Goal: Task Accomplishment & Management: Use online tool/utility

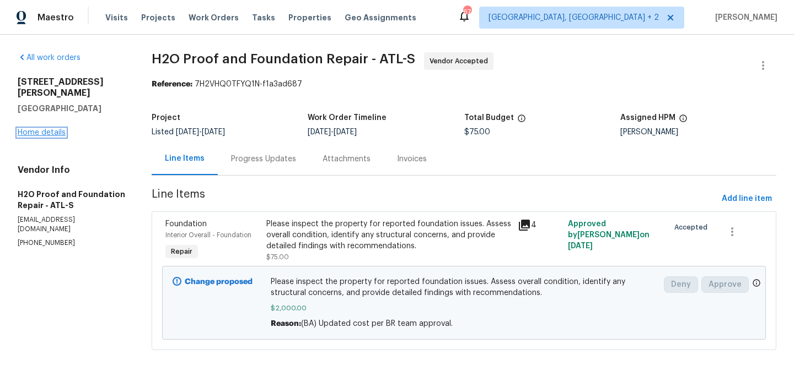
click at [28, 129] on link "Home details" at bounding box center [42, 133] width 48 height 8
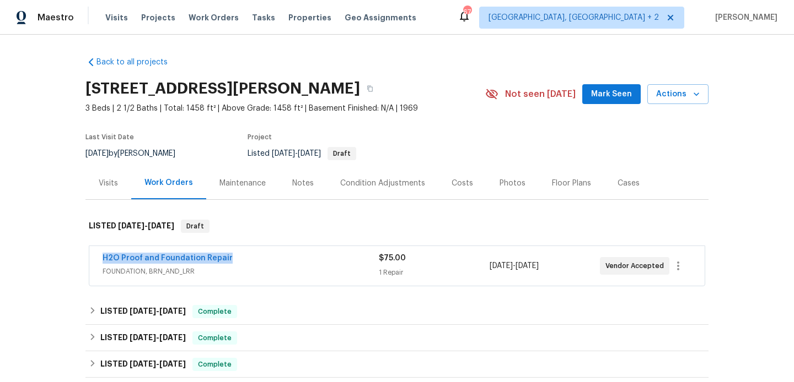
drag, startPoint x: 238, startPoint y: 258, endPoint x: 52, endPoint y: 258, distance: 185.7
click at [52, 258] on div "Back to all projects 3301 Henderson Mill Rd Apt Z1, Atlanta, GA 30341 3 Beds | …" at bounding box center [397, 209] width 794 height 348
copy link "H2O Proof and Foundation Repair"
click at [143, 256] on link "H2O Proof and Foundation Repair" at bounding box center [168, 259] width 130 height 8
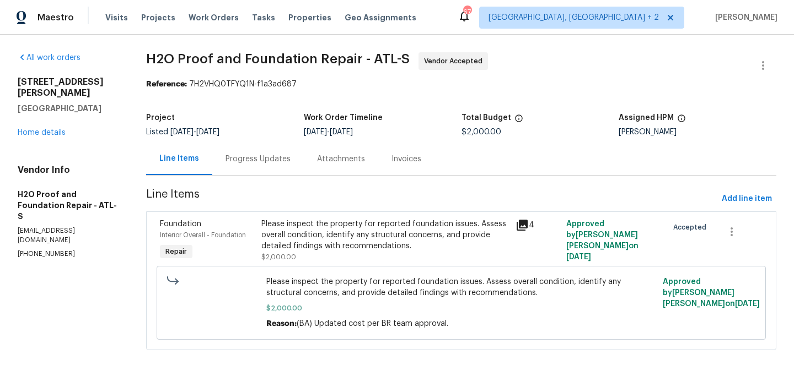
click at [254, 144] on div "Progress Updates" at bounding box center [257, 159] width 91 height 33
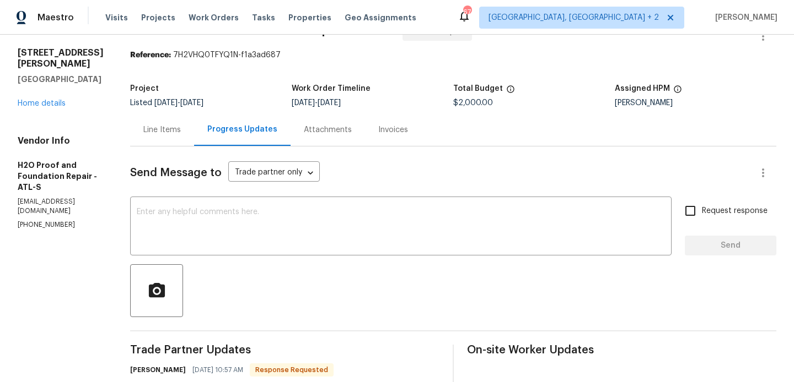
scroll to position [215, 0]
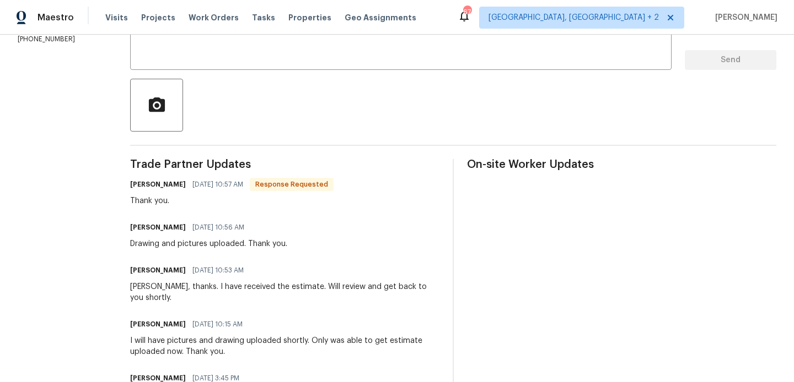
click at [130, 182] on h6 "Sherle Lorentz" at bounding box center [158, 184] width 56 height 11
copy h6 "Sherle"
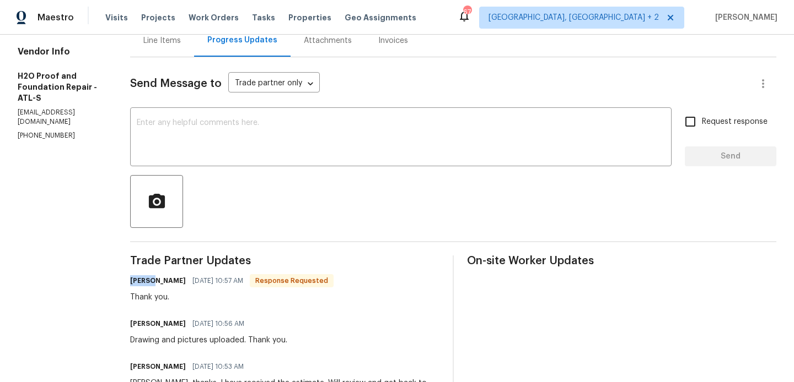
scroll to position [89, 0]
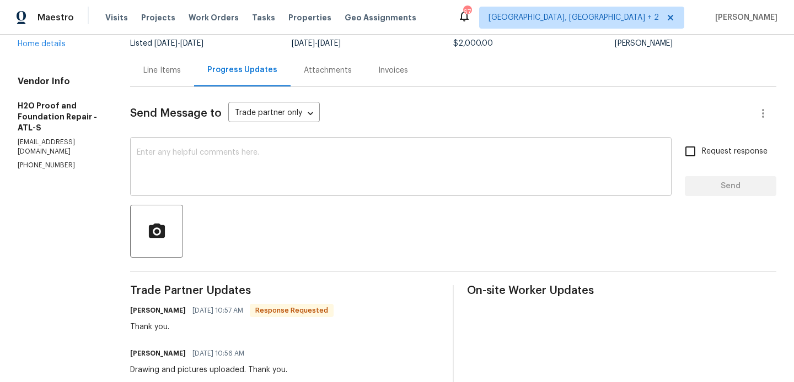
click at [183, 155] on textarea at bounding box center [401, 168] width 528 height 39
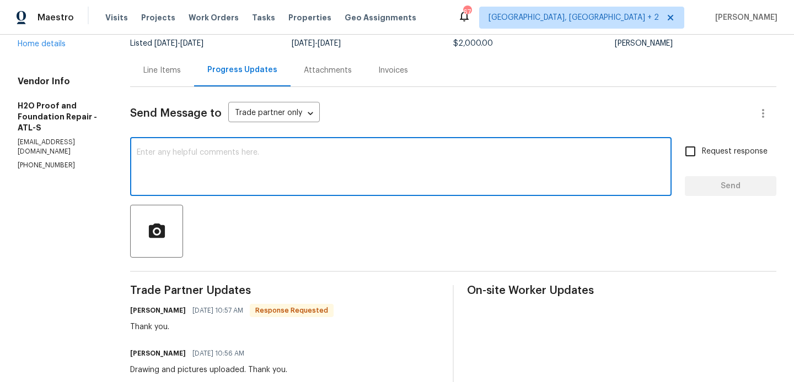
paste textarea "Sherle"
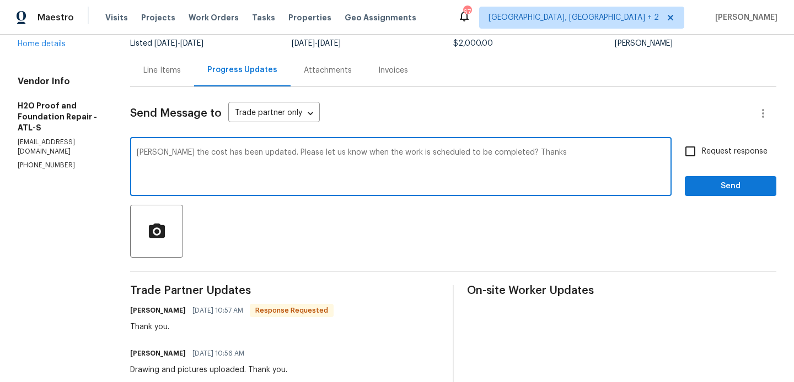
type textarea "Sherle the cost has been updated. Please let us know when the work is scheduled…"
click at [749, 147] on span "Request response" at bounding box center [735, 152] width 66 height 12
click at [702, 147] on input "Request response" at bounding box center [689, 151] width 23 height 23
checkbox input "true"
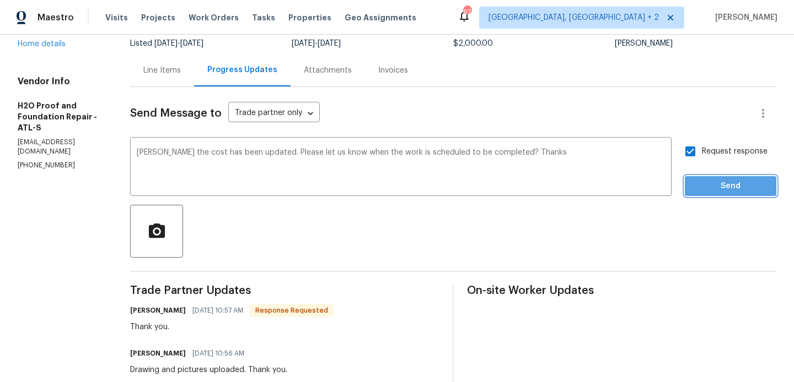
click at [725, 190] on span "Send" at bounding box center [730, 187] width 74 height 14
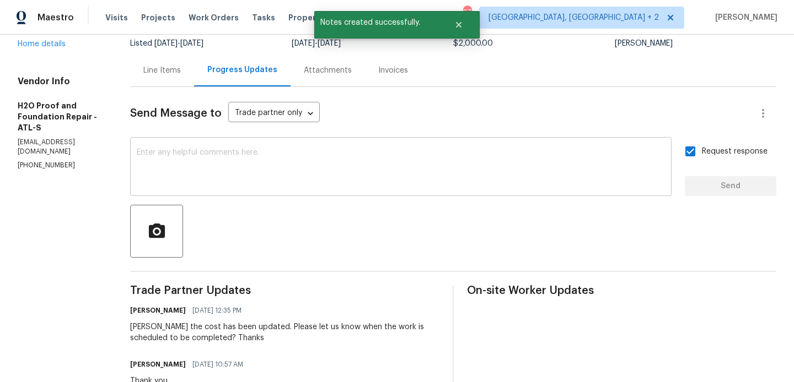
scroll to position [0, 0]
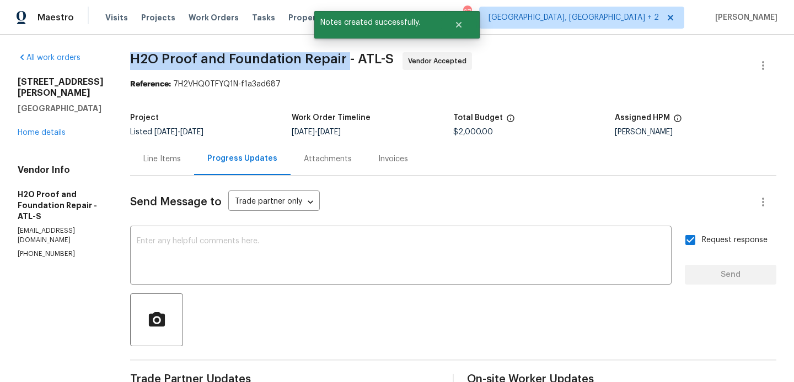
drag, startPoint x: 107, startPoint y: 60, endPoint x: 325, endPoint y: 63, distance: 217.2
copy span "H2O Proof and Foundation Repair"
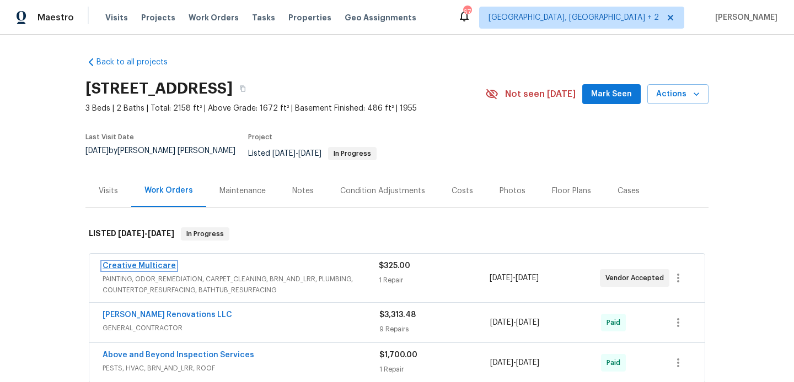
click at [160, 262] on link "Creative Multicare" at bounding box center [139, 266] width 73 height 8
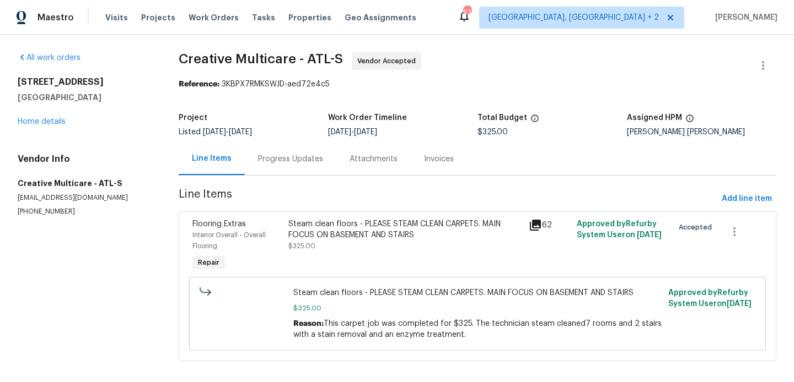
click at [281, 140] on div "Project Listed 5/22/2025 - 6/11/2025 Work Order Timeline 6/9/2025 - 6/11/2025 T…" at bounding box center [477, 124] width 597 height 35
click at [286, 164] on div "Progress Updates" at bounding box center [290, 159] width 65 height 11
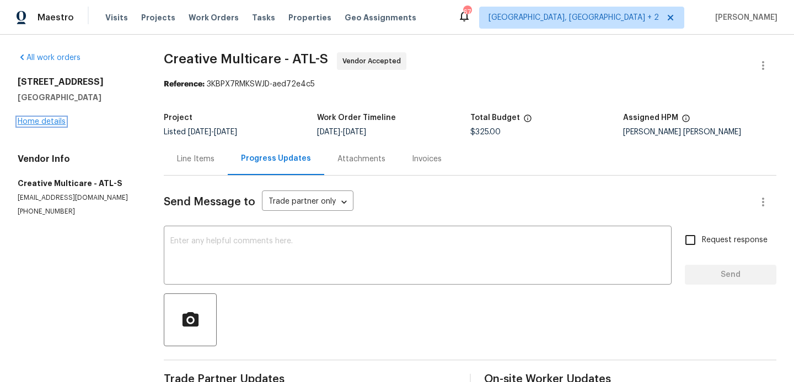
click at [37, 123] on link "Home details" at bounding box center [42, 122] width 48 height 8
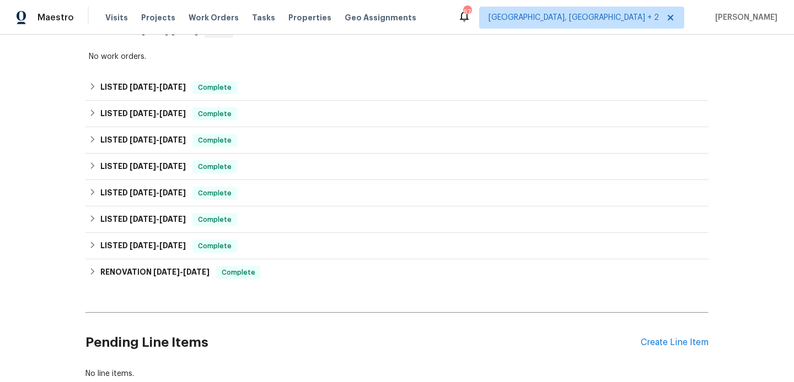
scroll to position [446, 0]
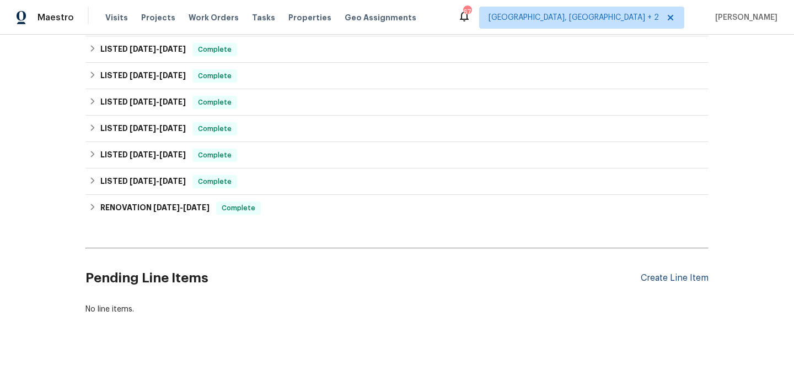
click at [651, 273] on div "Create Line Item" at bounding box center [674, 278] width 68 height 10
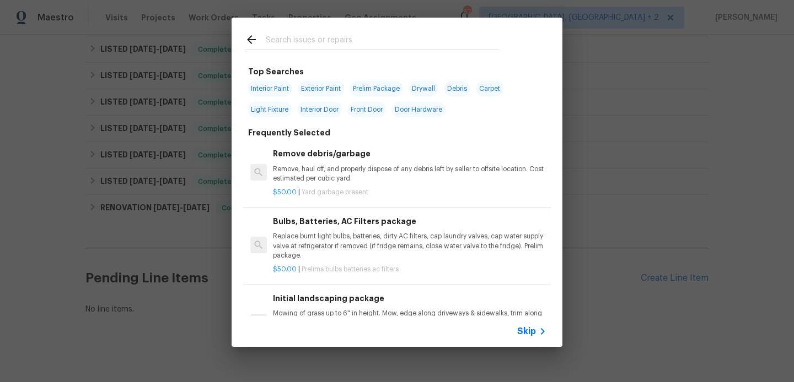
click at [281, 42] on input "text" at bounding box center [383, 41] width 234 height 17
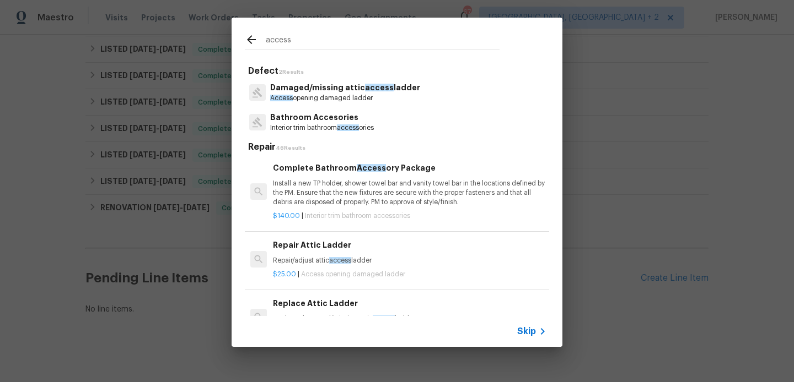
type input "access"
click at [332, 105] on div "Damaged/missing attic access ladder Access opening damaged ladder" at bounding box center [397, 93] width 304 height 30
click at [324, 94] on p "Access opening damaged ladder" at bounding box center [345, 98] width 150 height 9
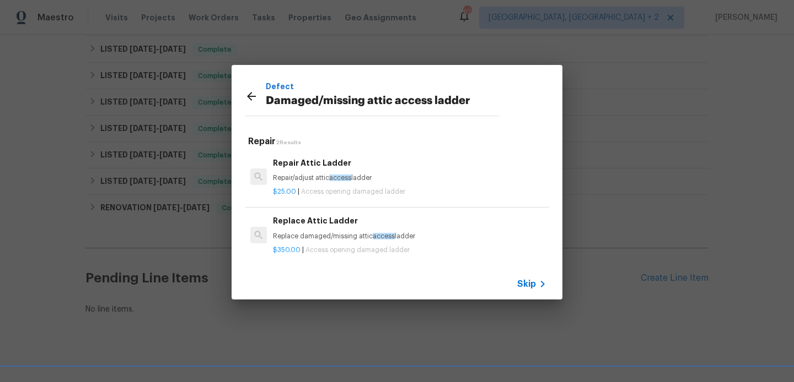
click at [357, 235] on p "Replace damaged/missing attic access ladder" at bounding box center [409, 236] width 273 height 9
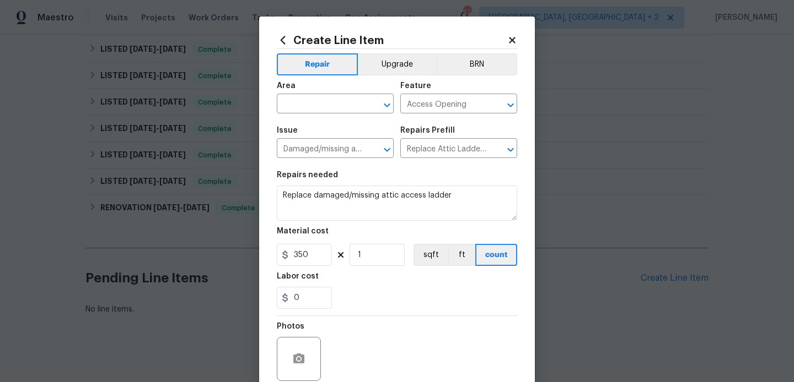
click at [305, 116] on span "Area ​" at bounding box center [335, 98] width 117 height 45
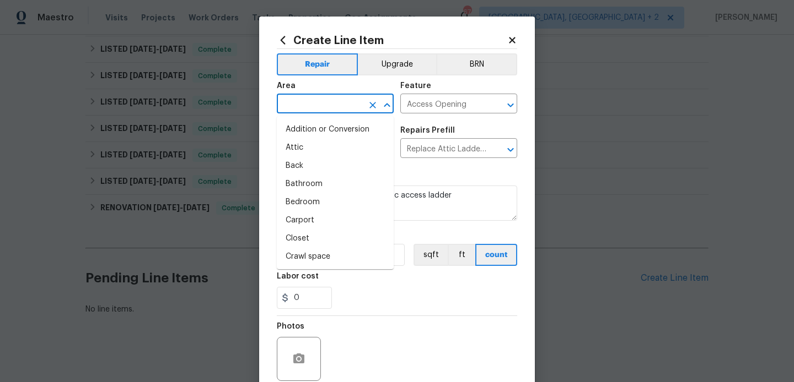
click at [303, 106] on input "text" at bounding box center [320, 104] width 86 height 17
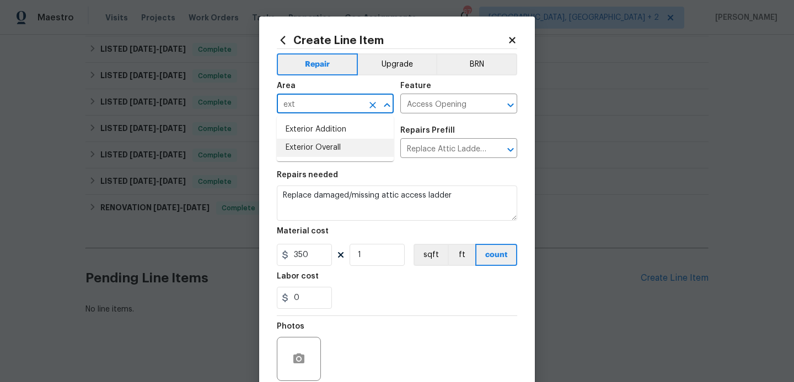
click at [310, 148] on li "Exterior Overall" at bounding box center [335, 148] width 117 height 18
type input "Exterior Overall"
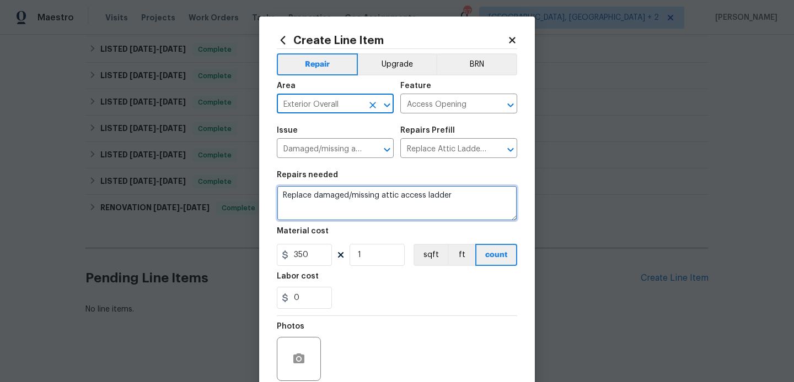
click at [324, 196] on textarea "Replace damaged/missing attic access ladder" at bounding box center [397, 203] width 240 height 35
paste textarea "Downstairs door is closed and locked, could not access the 2nd bathroom. See ph…"
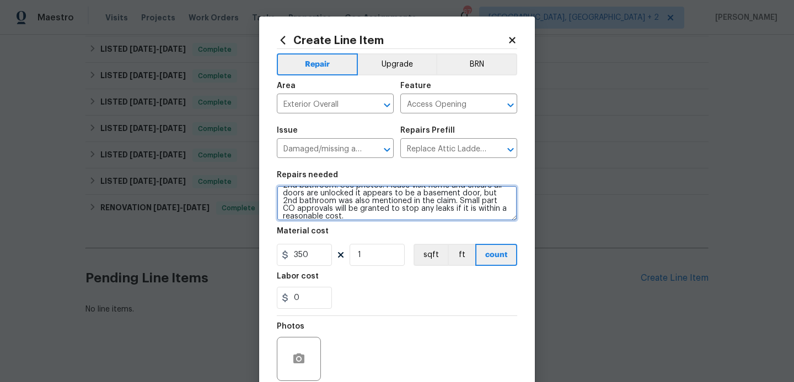
scroll to position [0, 0]
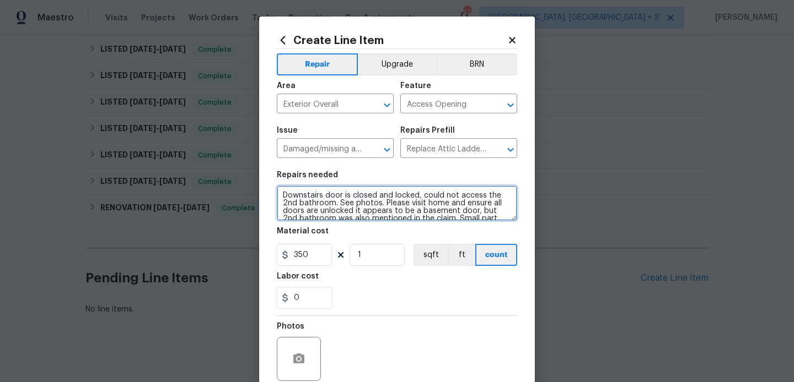
type textarea "Downstairs door is closed and locked, could not access the 2nd bathroom. See ph…"
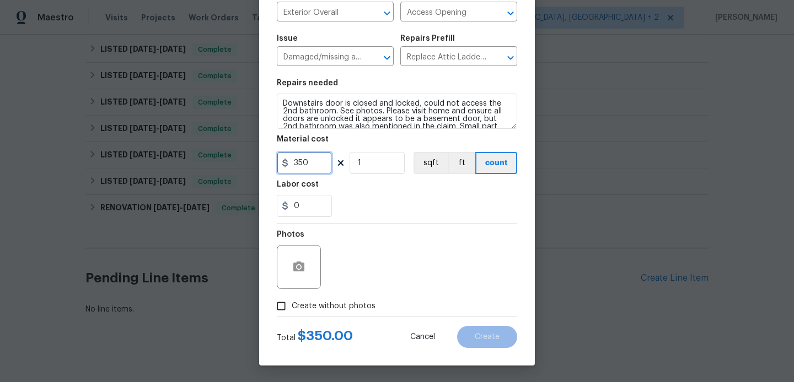
click at [298, 166] on input "350" at bounding box center [304, 163] width 55 height 22
type input "75"
click at [313, 308] on span "Create without photos" at bounding box center [334, 307] width 84 height 12
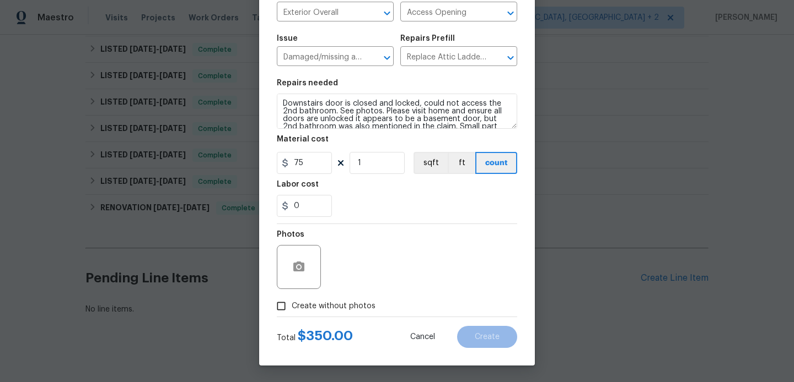
click at [292, 308] on input "Create without photos" at bounding box center [281, 306] width 21 height 21
checkbox input "true"
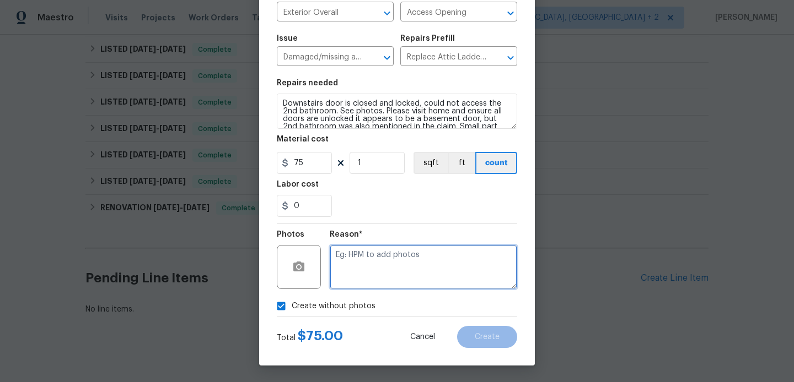
click at [419, 254] on textarea at bounding box center [423, 267] width 187 height 44
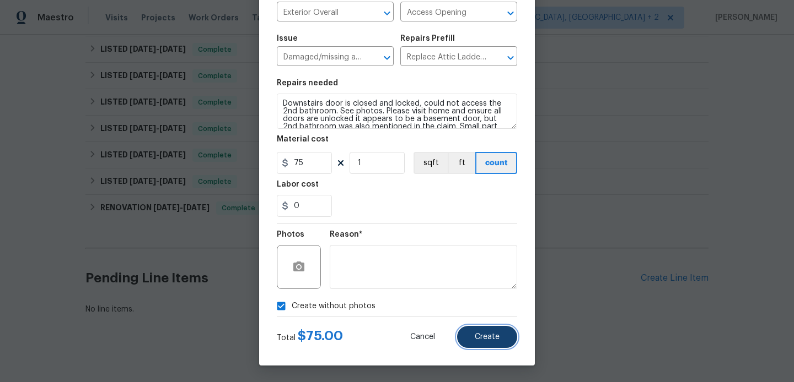
click at [493, 340] on span "Create" at bounding box center [487, 337] width 25 height 8
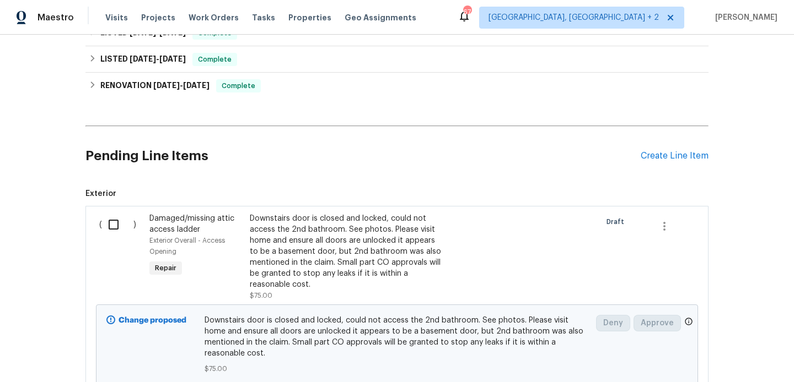
scroll to position [649, 0]
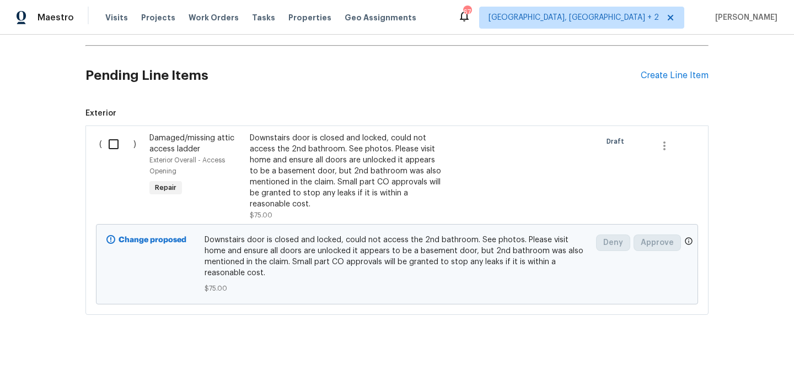
click at [322, 174] on div "Downstairs door is closed and locked, could not access the 2nd bathroom. See ph…" at bounding box center [347, 171] width 194 height 77
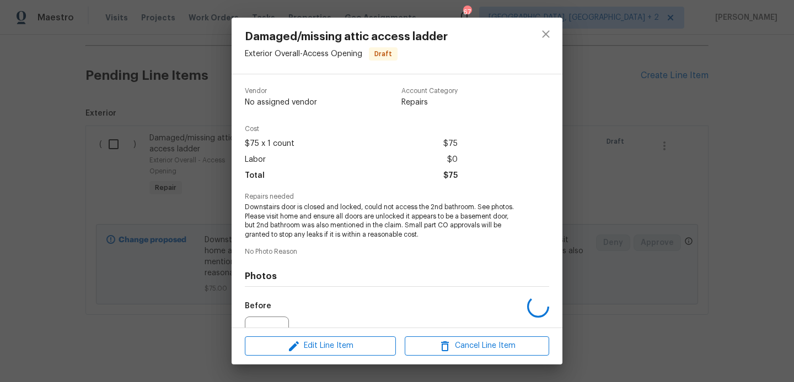
scroll to position [116, 0]
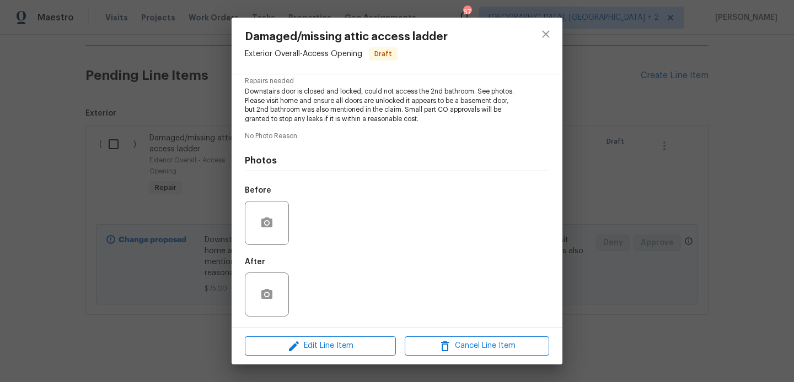
click at [255, 236] on div at bounding box center [267, 223] width 44 height 44
click at [271, 223] on icon "button" at bounding box center [266, 223] width 11 height 10
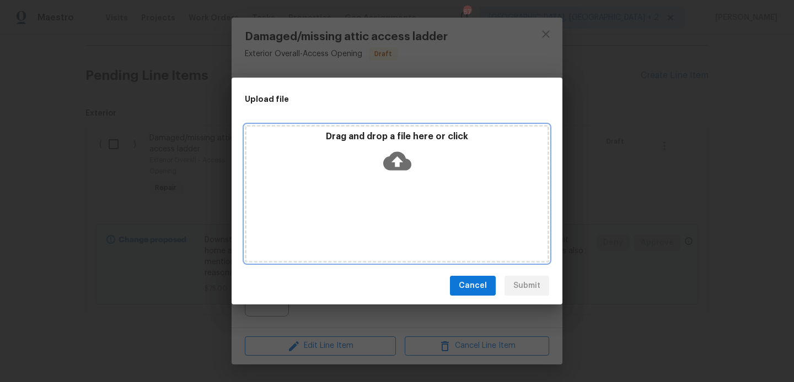
click at [397, 158] on icon at bounding box center [397, 161] width 28 height 28
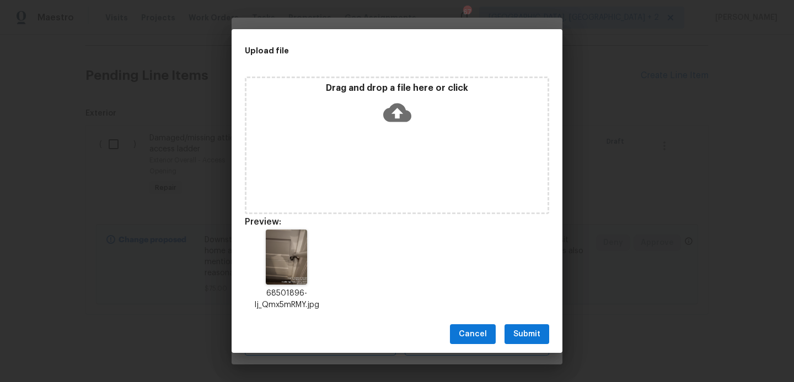
click at [520, 348] on div "Cancel Submit" at bounding box center [396, 335] width 331 height 38
click at [527, 329] on span "Submit" at bounding box center [526, 335] width 27 height 14
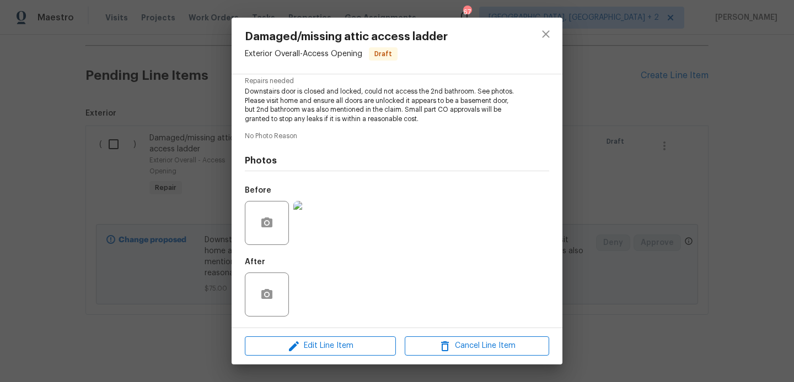
click at [685, 250] on div "Damaged/missing attic access ladder Exterior Overall - Access Opening Draft Ven…" at bounding box center [397, 191] width 794 height 382
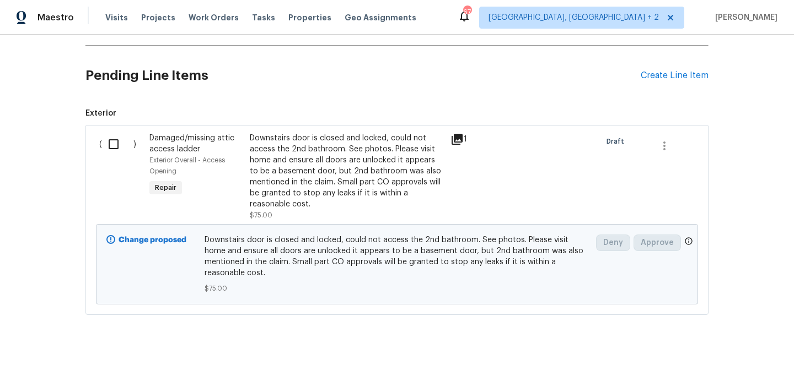
click at [115, 134] on input "checkbox" at bounding box center [117, 144] width 31 height 23
checkbox input "true"
click at [709, 358] on span "Create Work Order" at bounding box center [730, 355] width 73 height 14
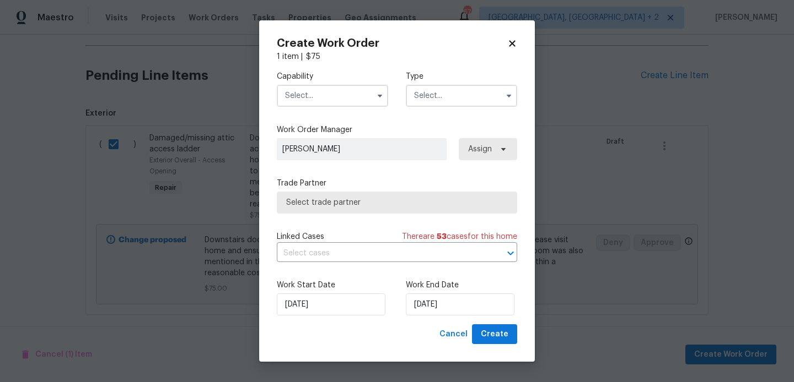
click at [317, 102] on input "text" at bounding box center [332, 96] width 111 height 22
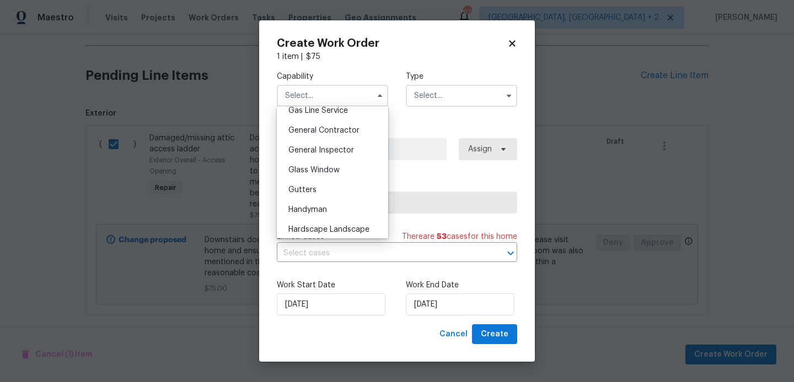
scroll to position [519, 0]
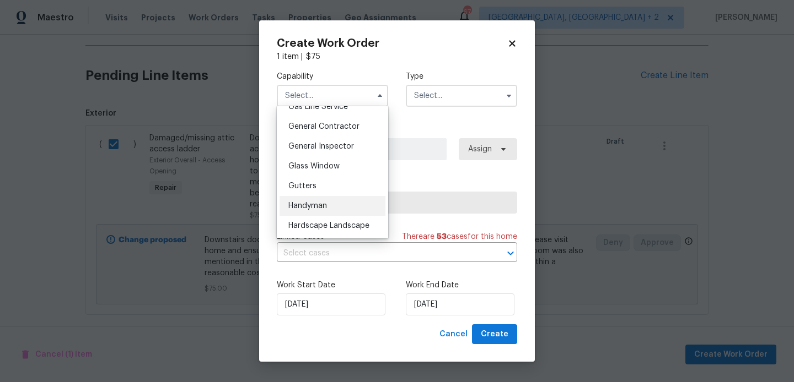
click at [326, 207] on span "Handyman" at bounding box center [307, 206] width 39 height 8
type input "Handyman"
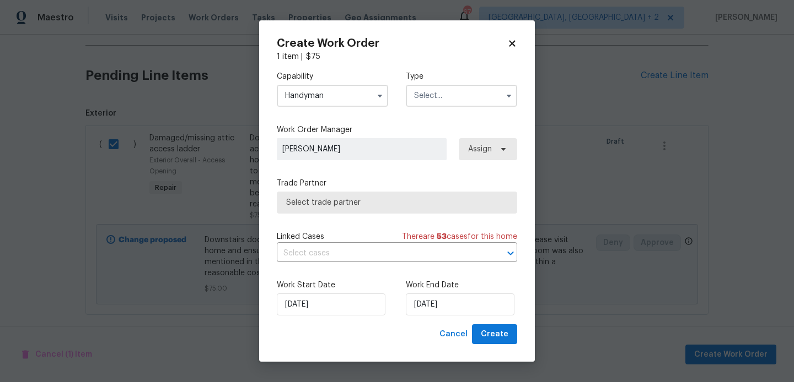
click at [421, 98] on input "text" at bounding box center [461, 96] width 111 height 22
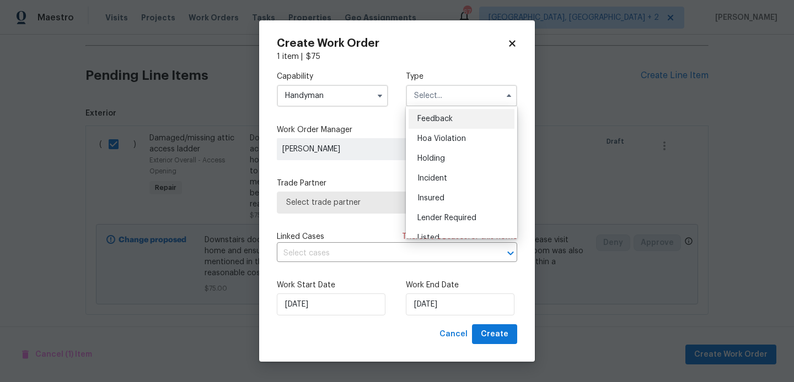
click at [435, 120] on span "Feedback" at bounding box center [434, 119] width 35 height 8
type input "Feedback"
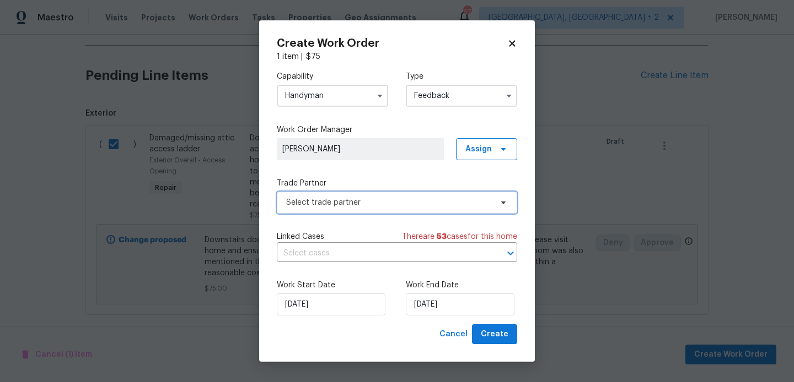
click at [330, 193] on span "Select trade partner" at bounding box center [397, 203] width 240 height 22
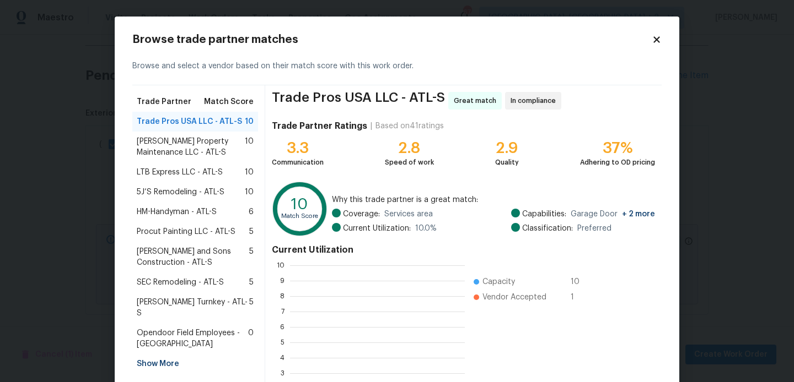
scroll to position [1, 1]
click at [161, 151] on span "Glen Property Maintenance LLC - ATL-S" at bounding box center [191, 147] width 108 height 22
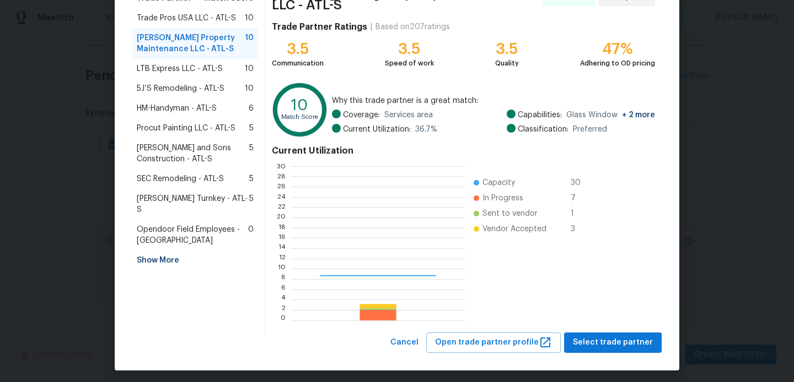
scroll to position [154, 173]
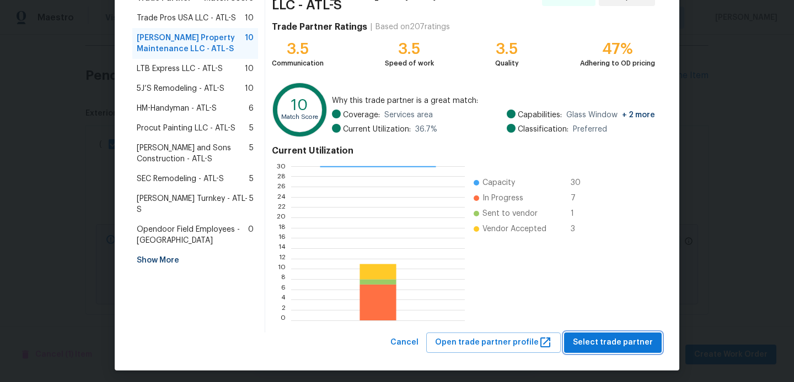
click at [602, 337] on span "Select trade partner" at bounding box center [613, 343] width 80 height 14
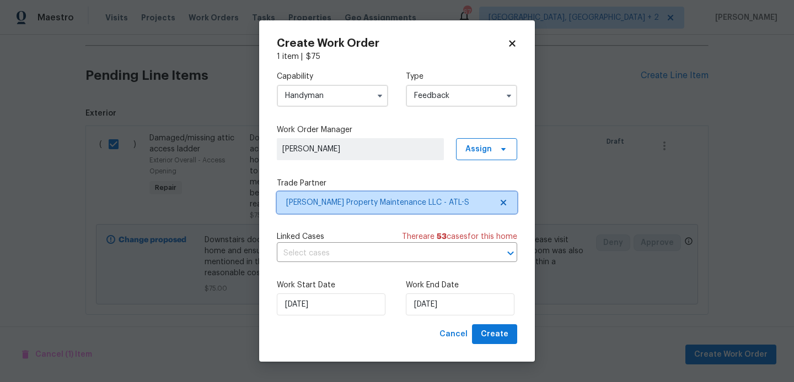
scroll to position [0, 0]
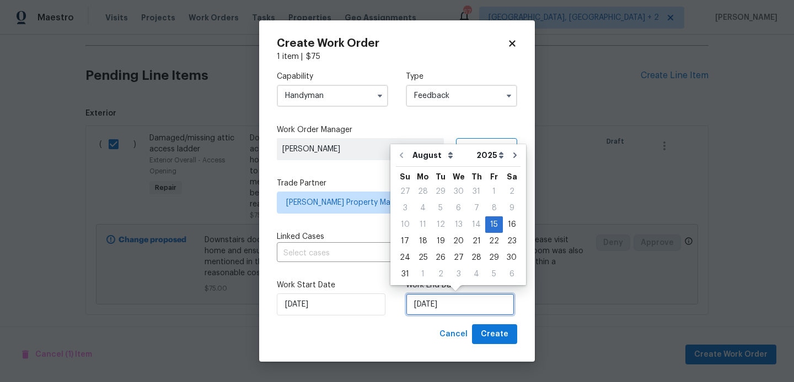
click at [423, 299] on input "15/08/2025" at bounding box center [460, 305] width 109 height 22
click at [399, 238] on div "17" at bounding box center [405, 241] width 18 height 15
type input "17/08/2025"
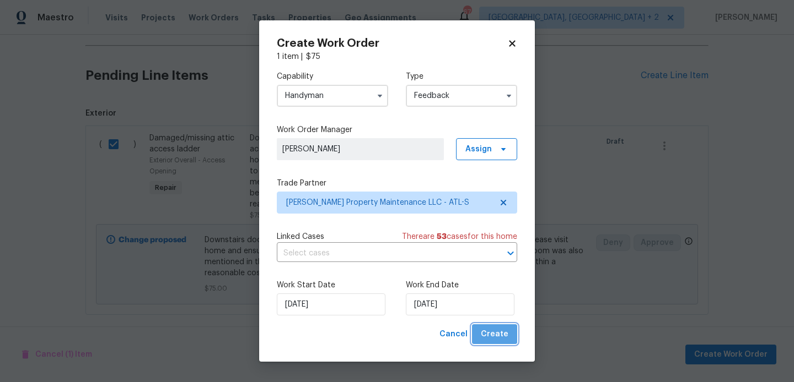
click at [511, 340] on button "Create" at bounding box center [494, 335] width 45 height 20
checkbox input "false"
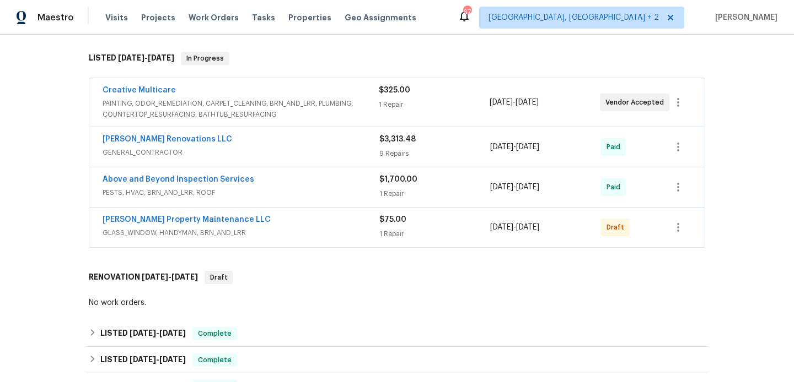
scroll to position [186, 0]
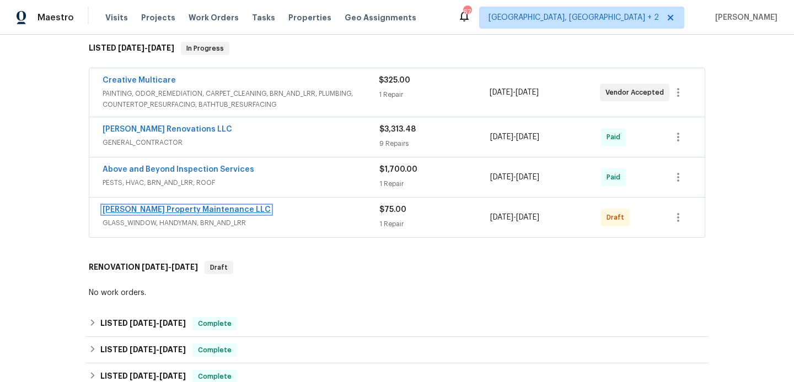
click at [198, 206] on link "Glen Property Maintenance LLC" at bounding box center [187, 210] width 168 height 8
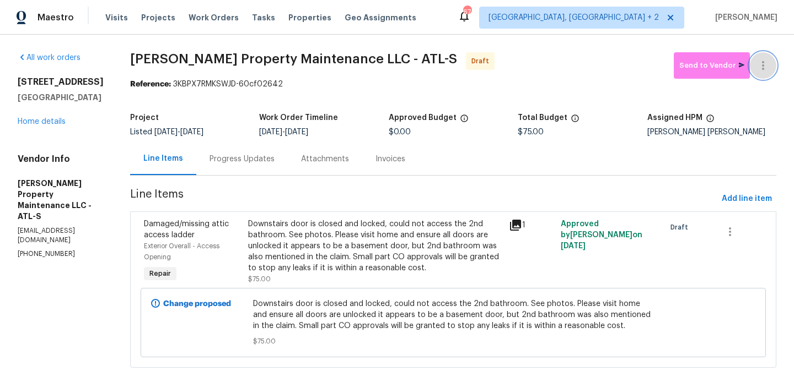
click at [762, 60] on icon "button" at bounding box center [762, 65] width 13 height 13
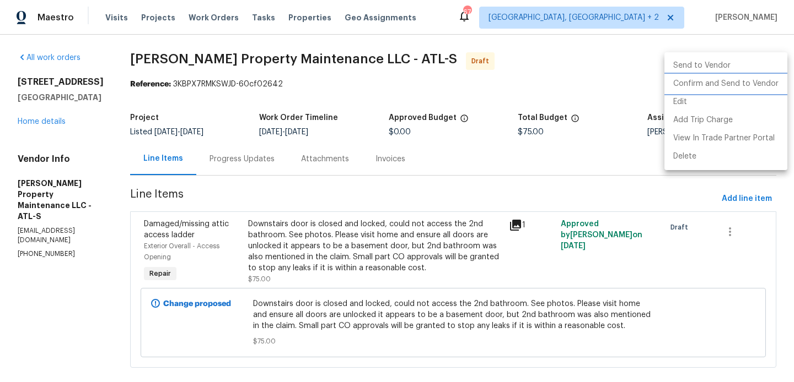
click at [767, 91] on li "Confirm and Send to Vendor" at bounding box center [725, 84] width 123 height 18
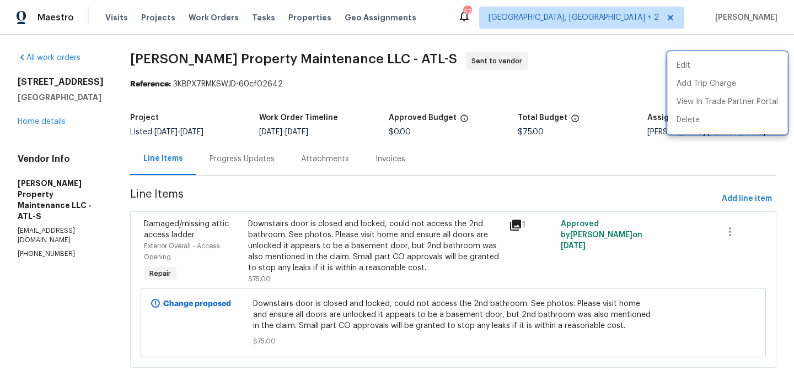
click at [263, 163] on div at bounding box center [397, 191] width 794 height 382
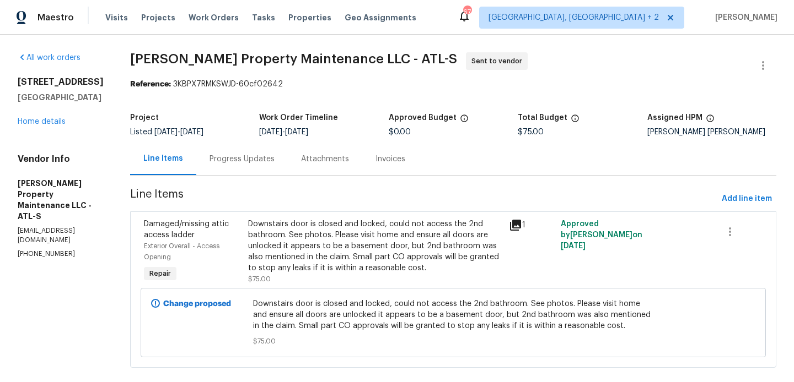
click at [263, 163] on div "Progress Updates" at bounding box center [241, 159] width 65 height 11
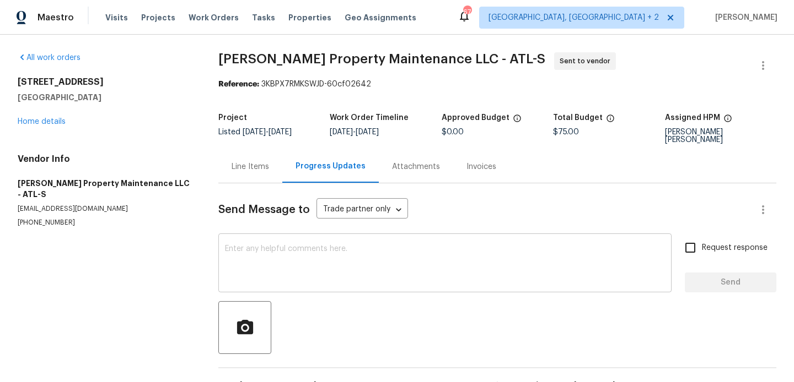
click at [324, 273] on textarea at bounding box center [445, 264] width 440 height 39
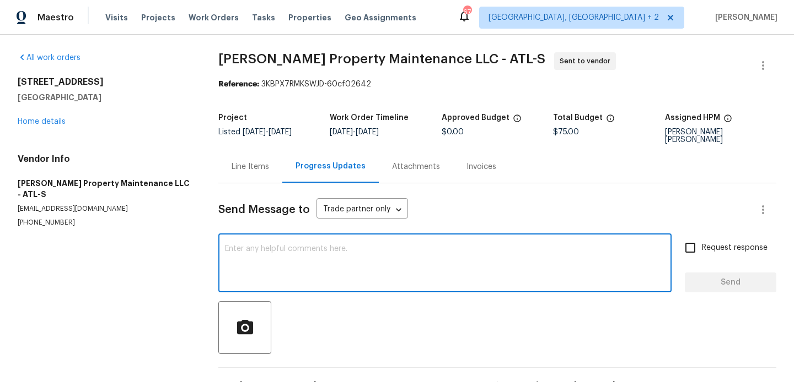
scroll to position [27, 0]
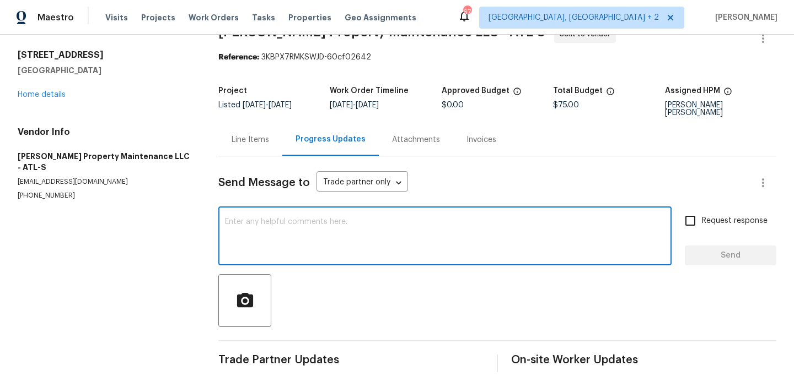
paste textarea "Hi, this is Blessida with Opendoor. I’m confirming you received the WO for the …"
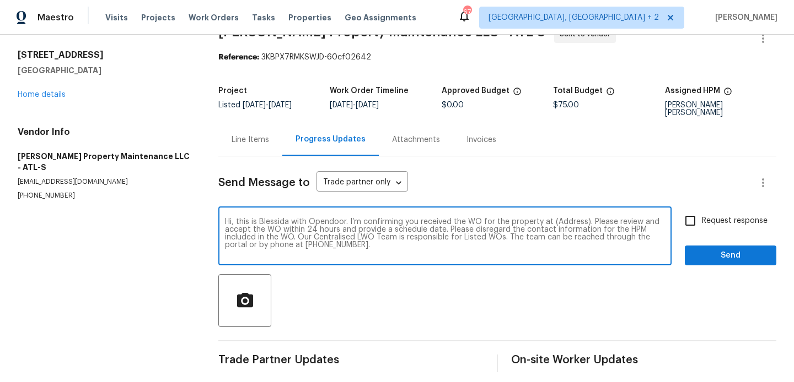
scroll to position [0, 0]
click at [563, 218] on textarea "Hi, this is Blessida with Opendoor. I’m confirming you received the WO for the …" at bounding box center [445, 237] width 440 height 39
paste textarea "170 Pinehurst Dr, Stockbridge, GA 30281"
type textarea "Hi, this is Blessida with Opendoor. I’m confirming you received the WO for the …"
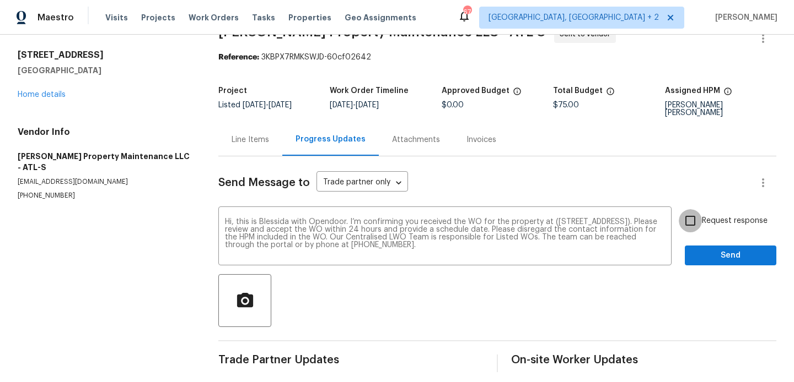
click at [689, 217] on input "Request response" at bounding box center [689, 220] width 23 height 23
checkbox input "true"
click at [701, 249] on span "Send" at bounding box center [730, 256] width 74 height 14
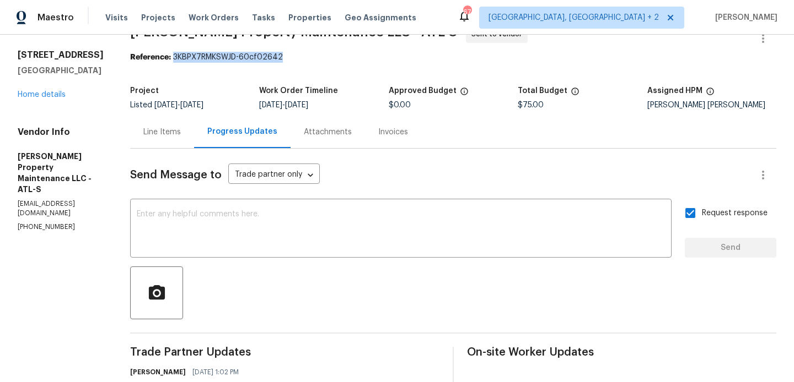
drag, startPoint x: 176, startPoint y: 58, endPoint x: 327, endPoint y: 58, distance: 151.0
click at [327, 58] on div "Reference: 3KBPX7RMKSWJD-60cf02642" at bounding box center [453, 57] width 646 height 11
copy div "3KBPX7RMKSWJD-60cf02642"
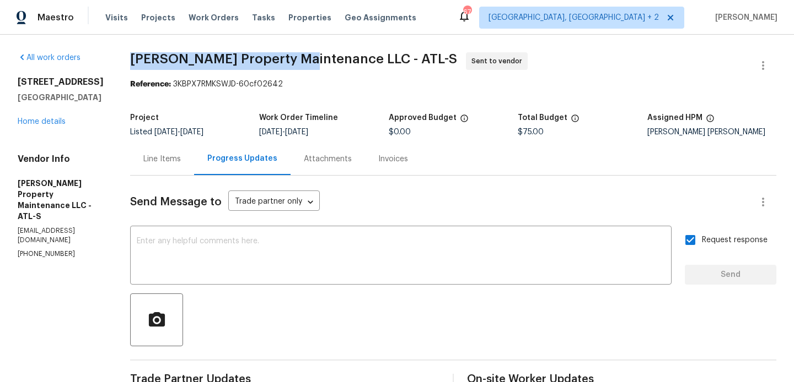
drag, startPoint x: 136, startPoint y: 66, endPoint x: 304, endPoint y: 64, distance: 167.6
click at [304, 64] on span "Glen Property Maintenance LLC - ATL-S Sent to vendor" at bounding box center [439, 65] width 619 height 26
copy span "Glen Property Maintenance"
click at [29, 124] on link "Home details" at bounding box center [42, 122] width 48 height 8
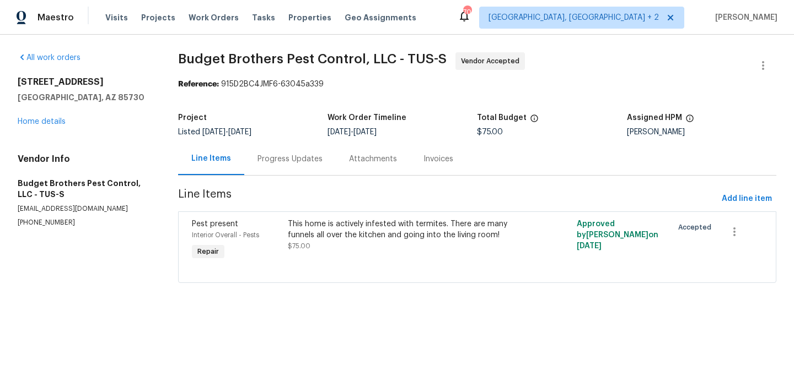
click at [317, 170] on div "Progress Updates" at bounding box center [289, 159] width 91 height 33
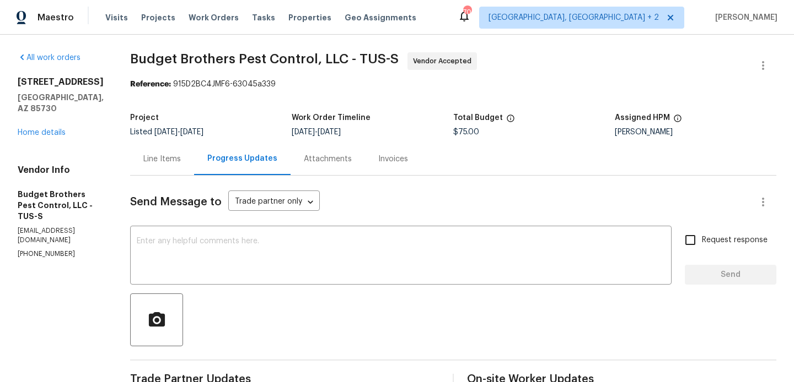
click at [181, 157] on div "Line Items" at bounding box center [161, 159] width 37 height 11
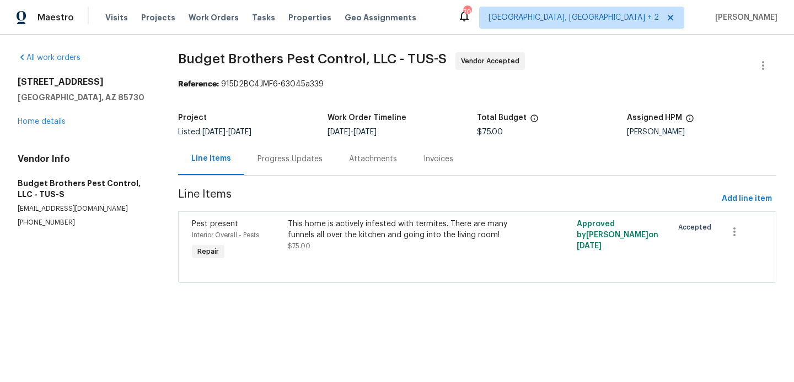
click at [368, 239] on div "This home is actively infested with termites. There are many funnels all over t…" at bounding box center [405, 230] width 234 height 22
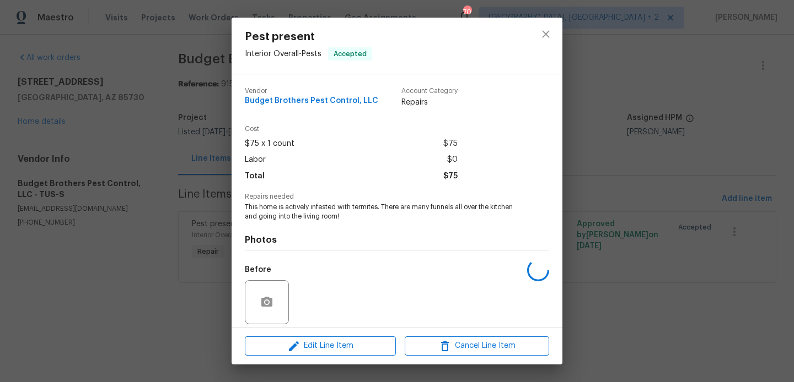
scroll to position [79, 0]
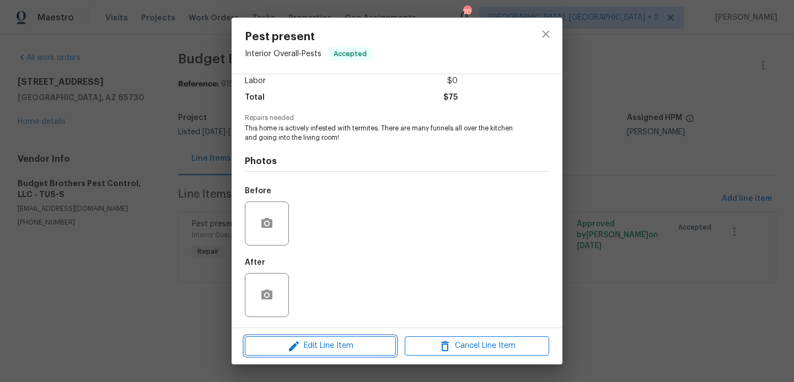
click at [322, 352] on span "Edit Line Item" at bounding box center [320, 347] width 144 height 14
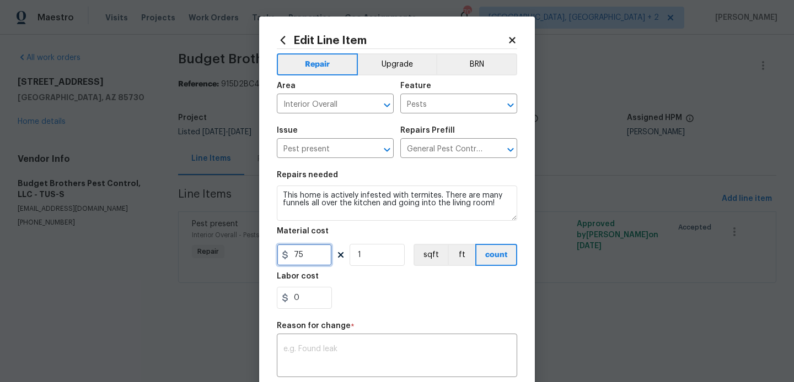
click at [293, 257] on input "75" at bounding box center [304, 255] width 55 height 22
type input "610"
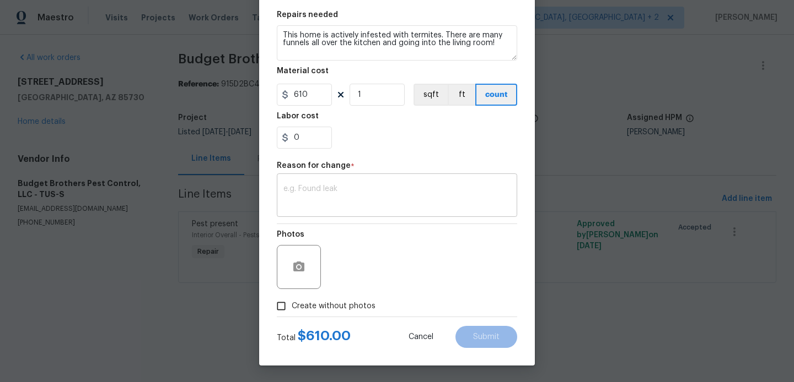
click at [330, 185] on div "x ​" at bounding box center [397, 196] width 240 height 41
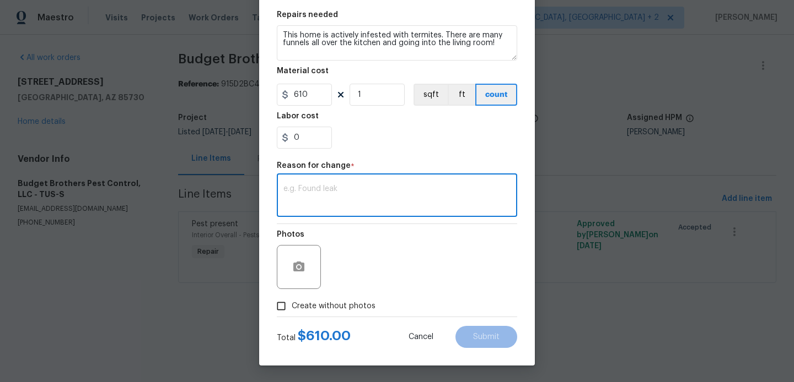
paste textarea "(BA) Updated cost per BR team approval."
type textarea "(BA) Updated cost per BR team approval."
click at [357, 302] on span "Create without photos" at bounding box center [334, 307] width 84 height 12
click at [292, 302] on input "Create without photos" at bounding box center [281, 306] width 21 height 21
checkbox input "true"
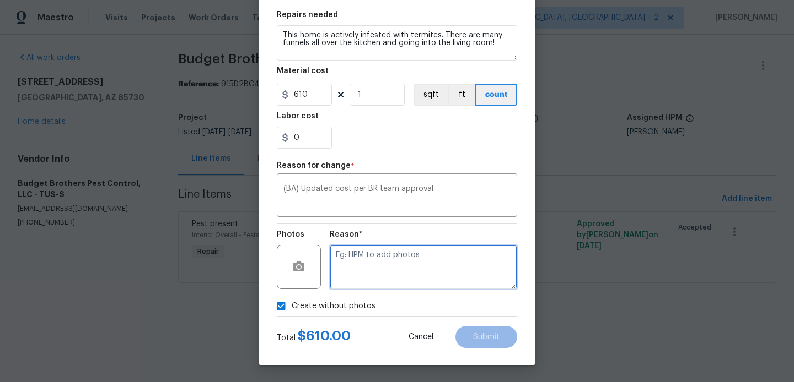
click at [410, 267] on textarea at bounding box center [423, 267] width 187 height 44
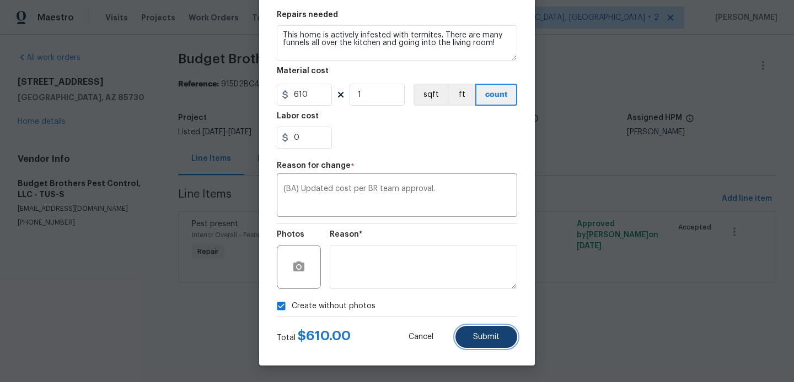
click at [492, 336] on span "Submit" at bounding box center [486, 337] width 26 height 8
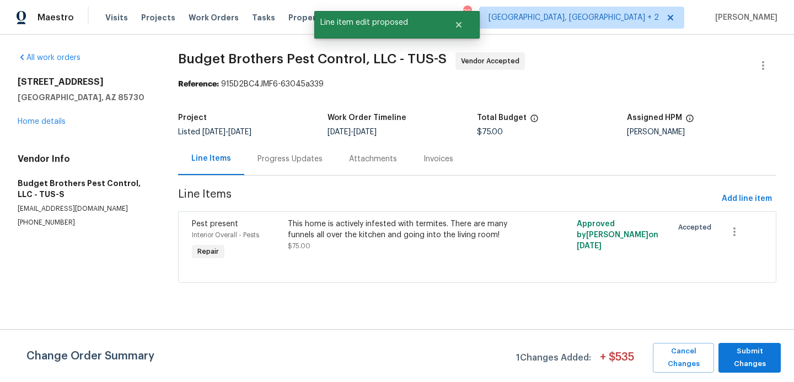
scroll to position [0, 0]
click at [749, 340] on div "Change Order Summary 1 Changes Added: + $ 535 Cancel Changes Submit Changes" at bounding box center [397, 356] width 794 height 53
click at [749, 346] on span "Submit Changes" at bounding box center [749, 358] width 51 height 25
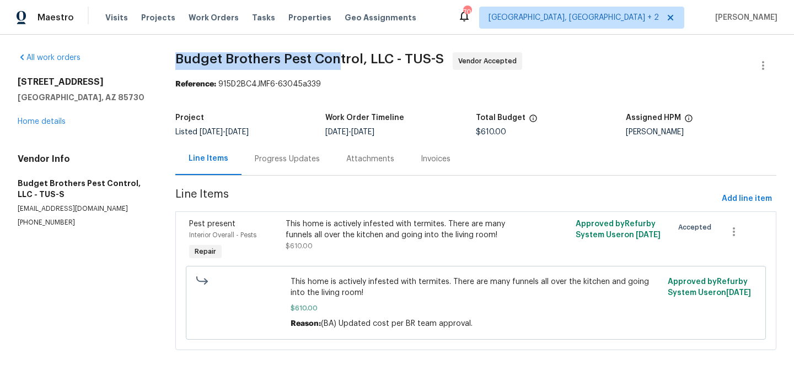
drag, startPoint x: 175, startPoint y: 55, endPoint x: 338, endPoint y: 62, distance: 163.8
click at [338, 62] on span "Budget Brothers Pest Control, LLC - TUS-S" at bounding box center [309, 58] width 268 height 13
drag, startPoint x: 286, startPoint y: 144, endPoint x: 286, endPoint y: 160, distance: 16.5
click at [286, 144] on div "Progress Updates" at bounding box center [286, 159] width 91 height 33
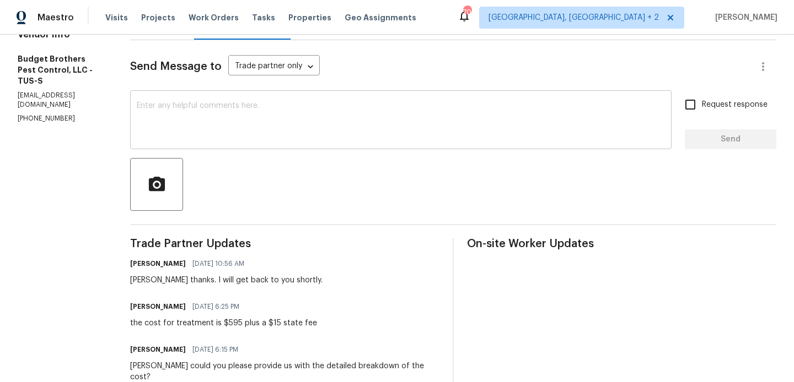
scroll to position [159, 0]
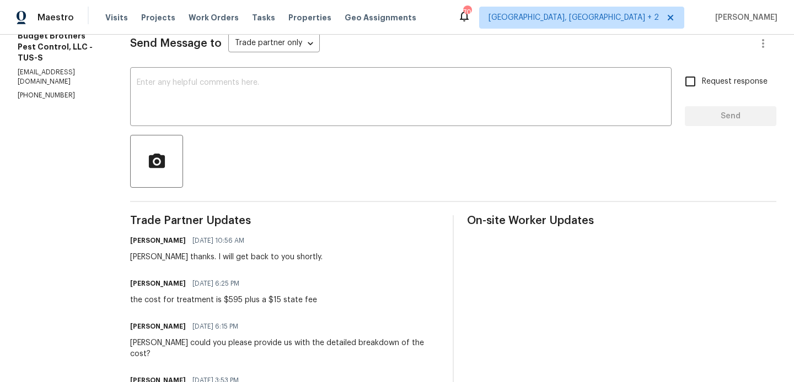
click at [164, 262] on div "Billie thanks. I will get back to you shortly." at bounding box center [226, 257] width 192 height 11
copy div "Billie thanks. I will get back to you shortly."
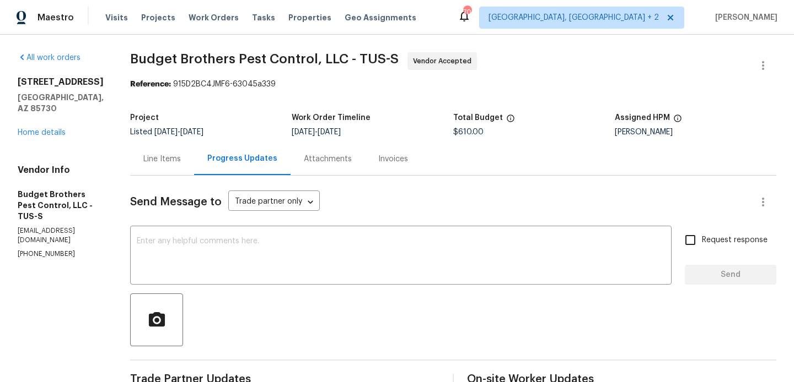
scroll to position [115, 0]
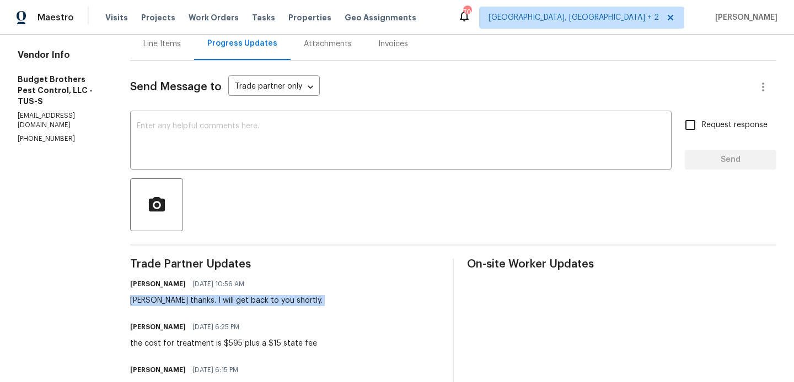
click at [160, 294] on div "Blessida Angeline M 08/15/2025 10:56 AM Billie thanks. I will get back to you s…" at bounding box center [226, 292] width 192 height 30
click at [160, 301] on div "Billie thanks. I will get back to you shortly." at bounding box center [226, 300] width 192 height 11
copy div "Billie"
click at [246, 179] on div at bounding box center [453, 205] width 646 height 53
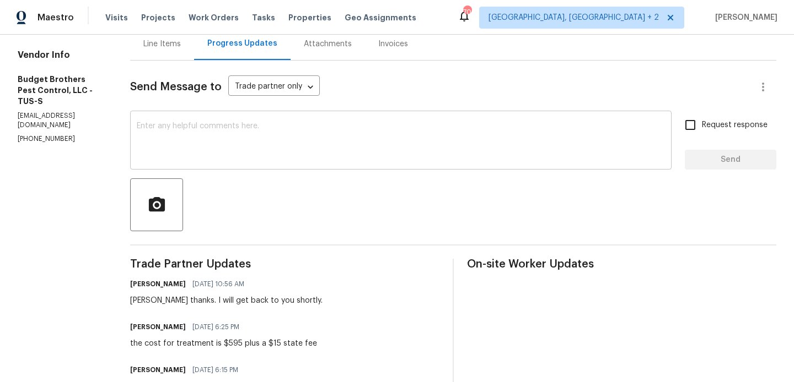
click at [244, 154] on textarea at bounding box center [401, 141] width 528 height 39
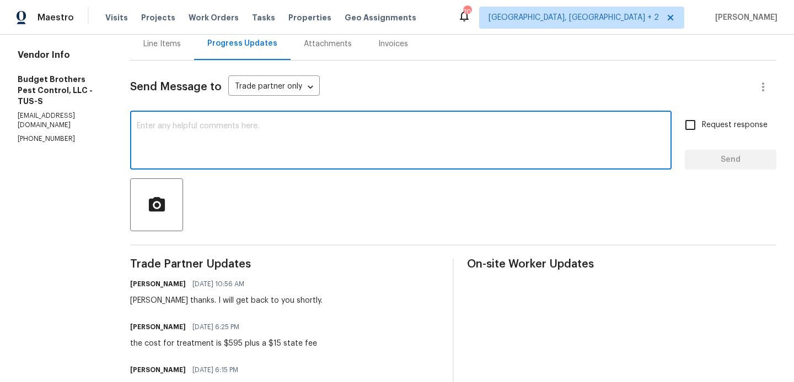
paste textarea "Billie"
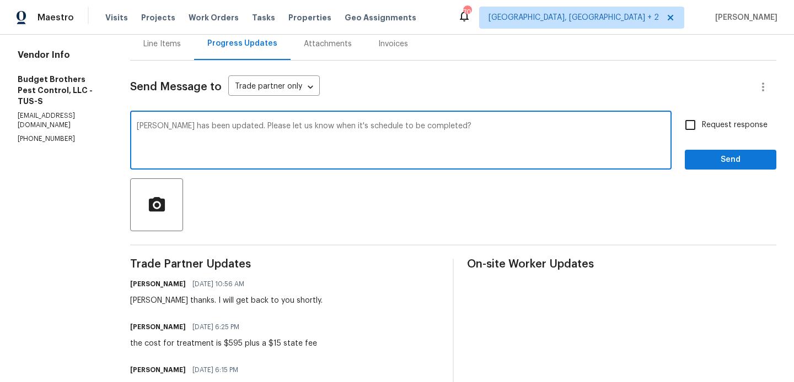
click at [0, 0] on span "scheduled" at bounding box center [0, 0] width 0 height 0
click at [0, 0] on div "Rewrite sentence" at bounding box center [0, 0] width 0 height 0
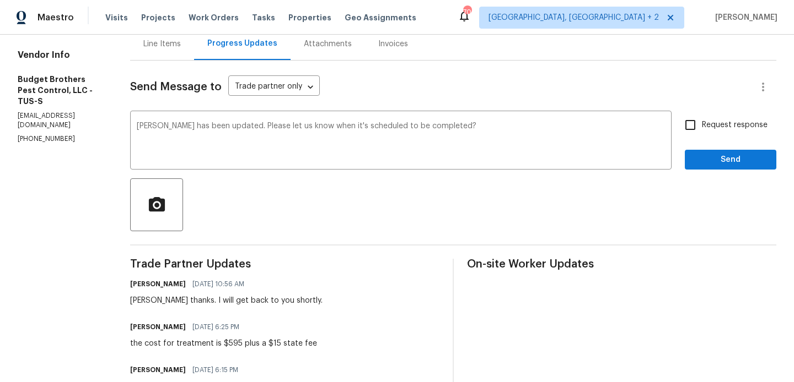
click at [0, 0] on qb-div "Add a period completed." at bounding box center [0, 0] width 0 height 0
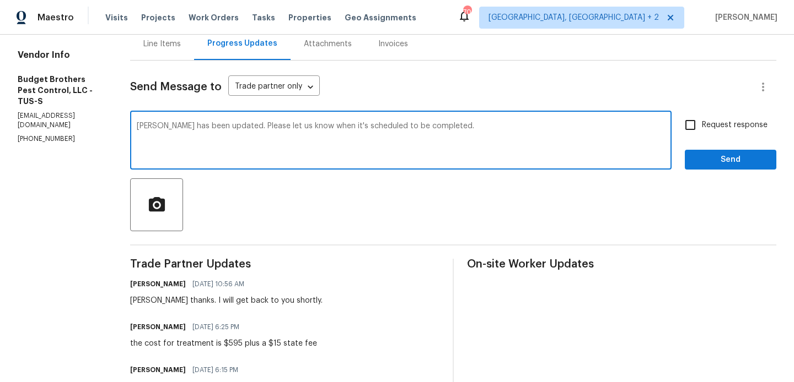
type textarea "Billie cost has been updated. Please let us know when it's scheduled to be comp…"
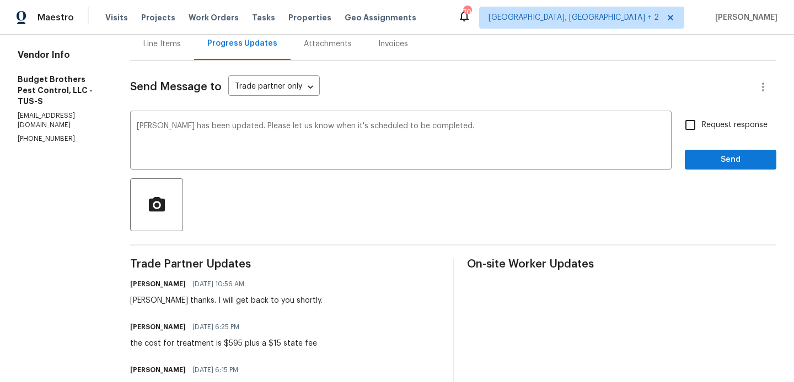
click at [720, 115] on label "Request response" at bounding box center [722, 125] width 89 height 23
click at [702, 115] on input "Request response" at bounding box center [689, 125] width 23 height 23
checkbox input "true"
click at [717, 153] on span "Send" at bounding box center [730, 160] width 74 height 14
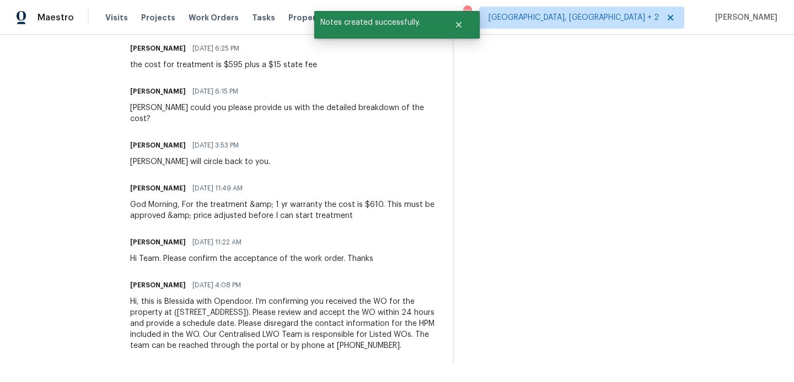
scroll to position [0, 0]
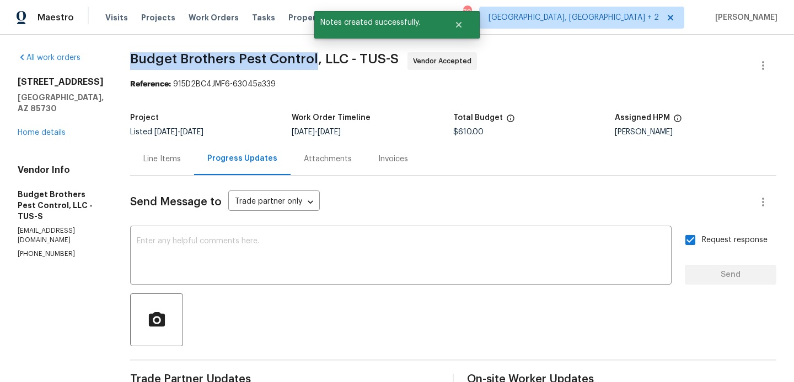
drag, startPoint x: 153, startPoint y: 59, endPoint x: 336, endPoint y: 59, distance: 183.5
copy span "Budget Brothers Pest Control"
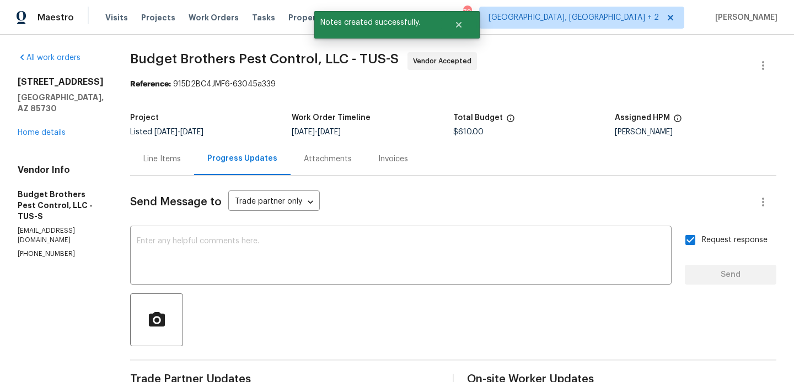
click at [19, 117] on div "8952 E 39th St Tucson, AZ 85730 Home details" at bounding box center [61, 108] width 86 height 62
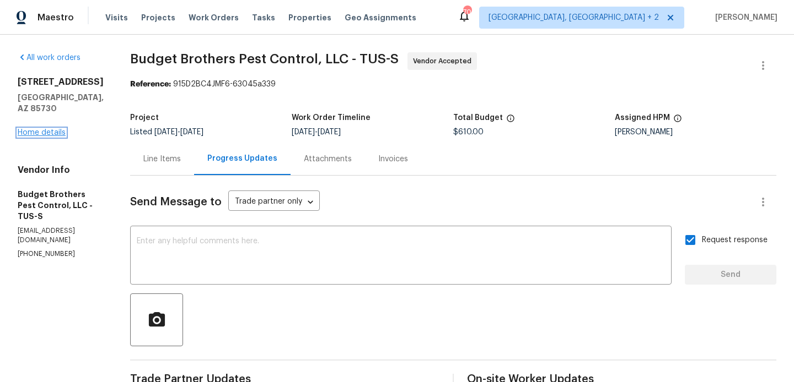
click at [21, 129] on link "Home details" at bounding box center [42, 133] width 48 height 8
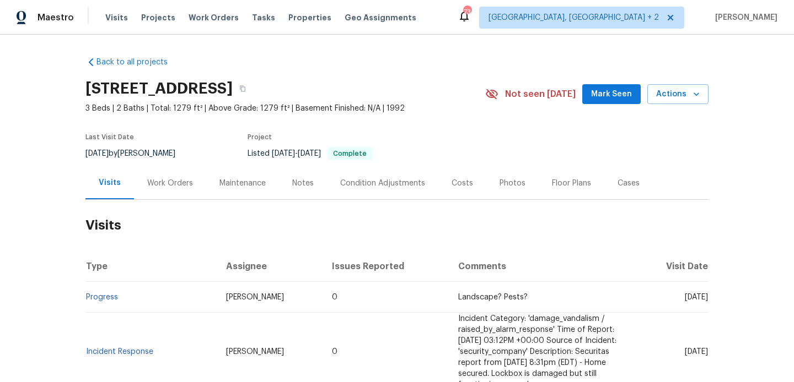
click at [201, 184] on div "Work Orders" at bounding box center [170, 183] width 72 height 33
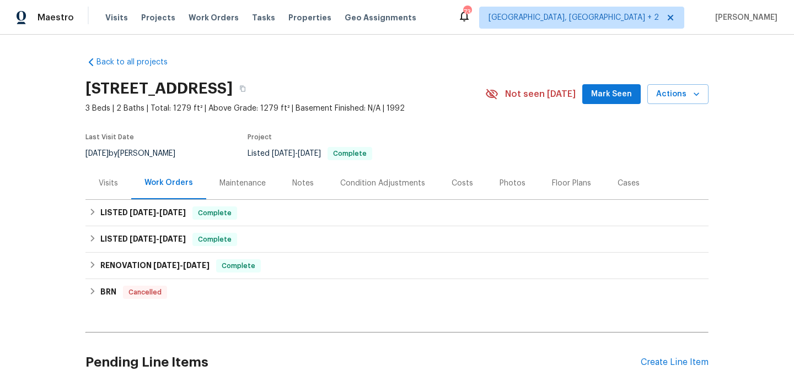
click at [691, 369] on div "Pending Line Items Create Line Item" at bounding box center [396, 362] width 623 height 51
click at [686, 368] on div "Pending Line Items Create Line Item" at bounding box center [396, 362] width 623 height 51
click at [676, 364] on div "Create Line Item" at bounding box center [674, 363] width 68 height 10
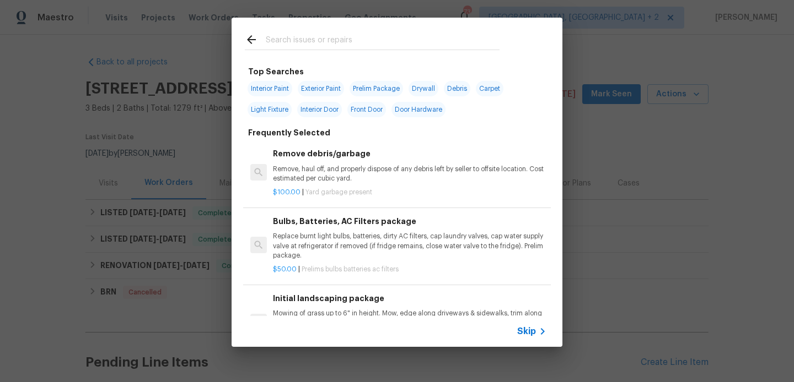
click at [289, 28] on div at bounding box center [371, 40] width 281 height 44
click at [285, 39] on input "text" at bounding box center [383, 41] width 234 height 17
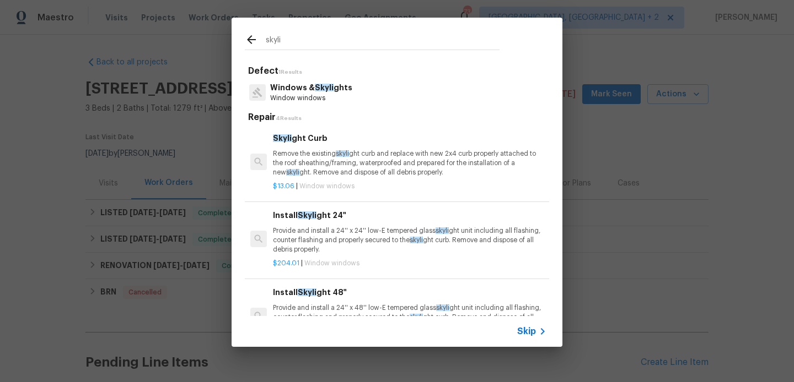
type input "skyli"
click at [292, 147] on div "Skyli ght Curb Remove the existing skyli ght curb and replace with new 2x4 curb…" at bounding box center [409, 154] width 273 height 45
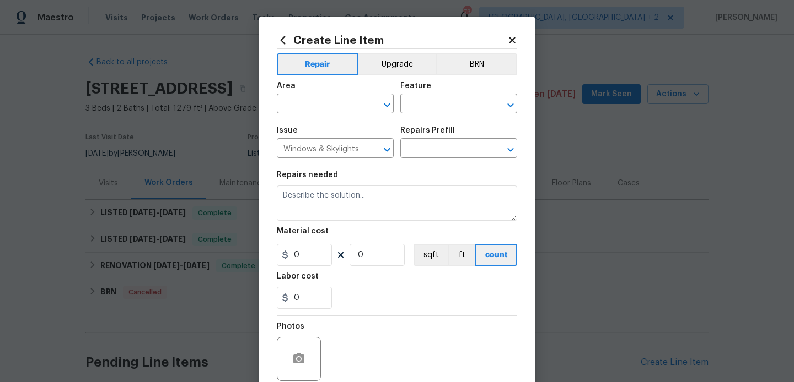
type input "Skylight Curb $13.06"
type textarea "Remove the existing skylight curb and replace with new 2x4 curb properly attach…"
type input "13.06"
type input "1"
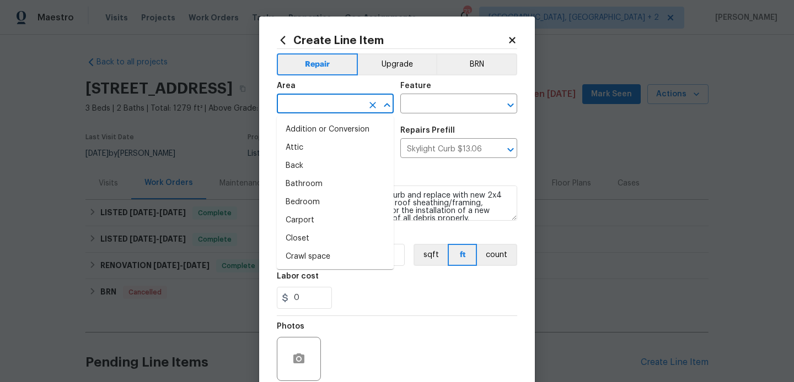
click at [320, 100] on input "text" at bounding box center [320, 104] width 86 height 17
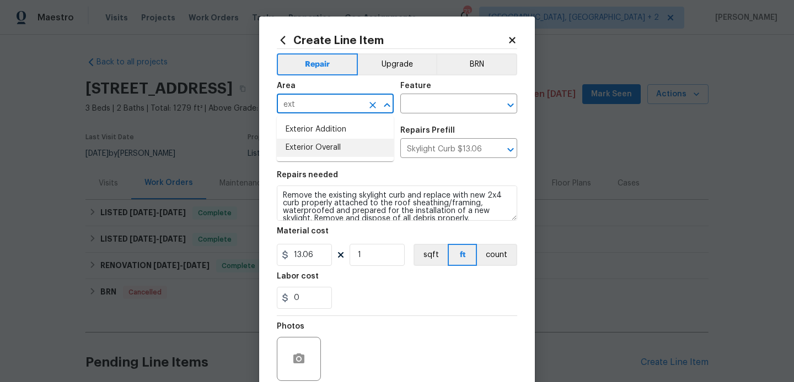
click at [336, 141] on li "Exterior Overall" at bounding box center [335, 148] width 117 height 18
type input "Exterior Overall"
click at [412, 94] on div "Feature" at bounding box center [458, 89] width 117 height 14
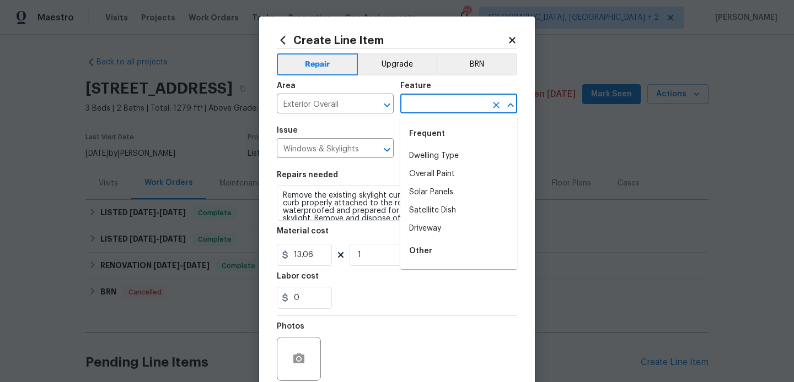
click at [412, 103] on input "text" at bounding box center [443, 104] width 86 height 17
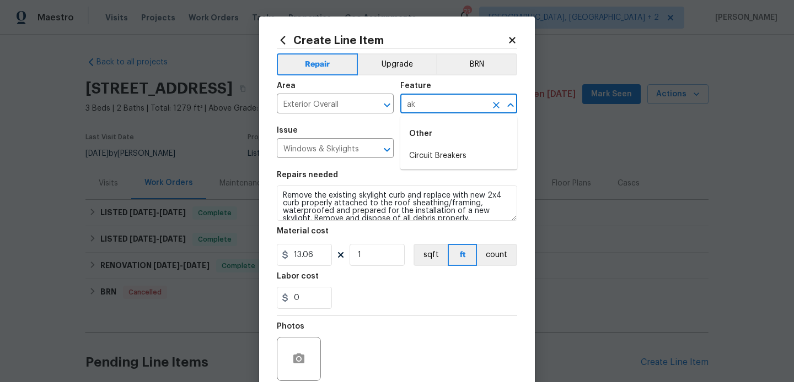
type input "a"
type input "sky"
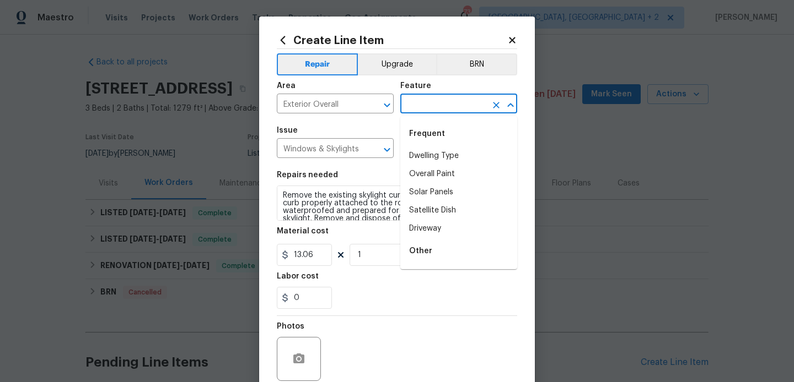
click at [414, 103] on input "text" at bounding box center [443, 104] width 86 height 17
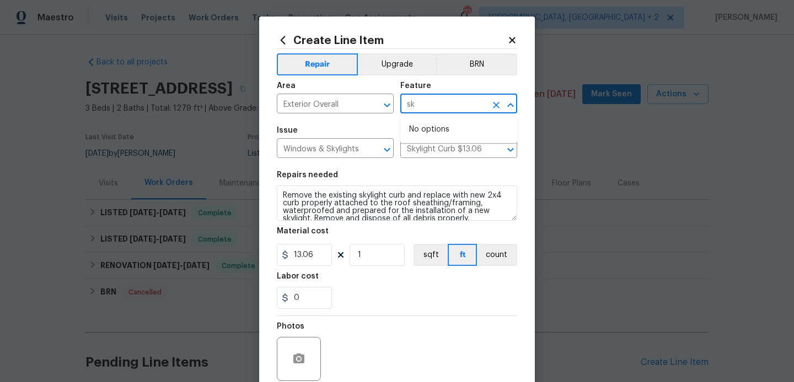
type input "s"
click at [427, 171] on li "Windows" at bounding box center [458, 174] width 117 height 18
type input "Windows"
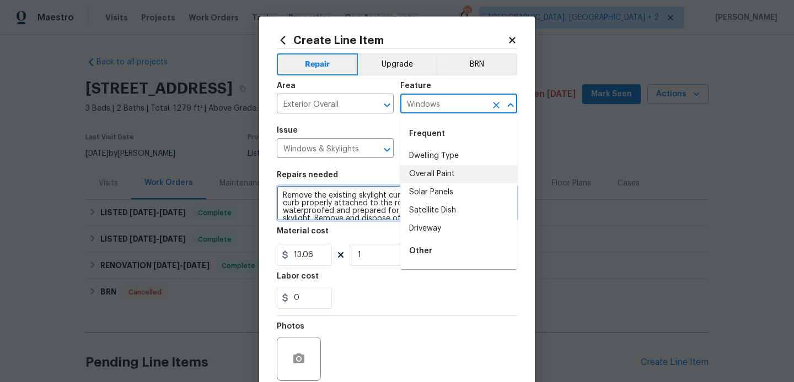
click at [318, 191] on textarea "Remove the existing skylight curb and replace with new 2x4 curb properly attach…" at bounding box center [397, 203] width 240 height 35
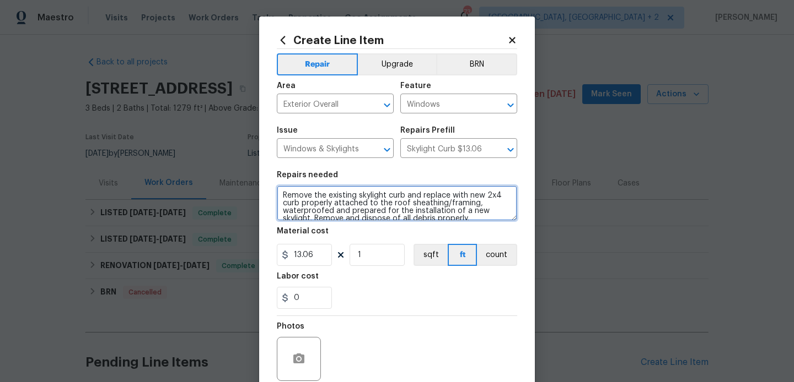
click at [318, 191] on textarea "Remove the existing skylight curb and replace with new 2x4 curb properly attach…" at bounding box center [397, 203] width 240 height 35
paste textarea "The skylight in the kitchen appears damaged. Please inspect all skylights, repa…"
type textarea "The skylight in the kitchen appears damaged. Please inspect all skylights, repa…"
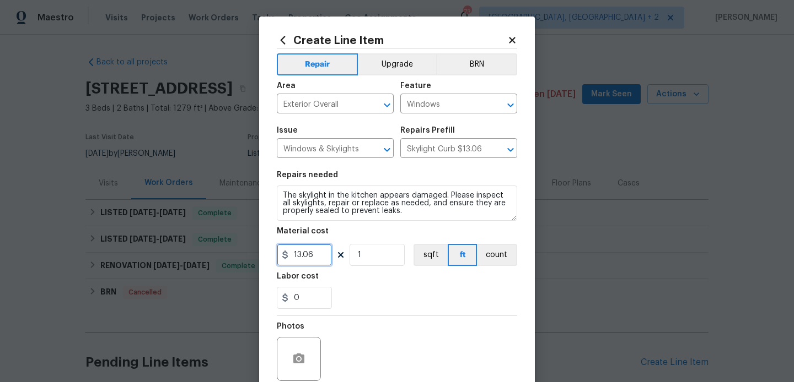
click at [299, 264] on input "13.06" at bounding box center [304, 255] width 55 height 22
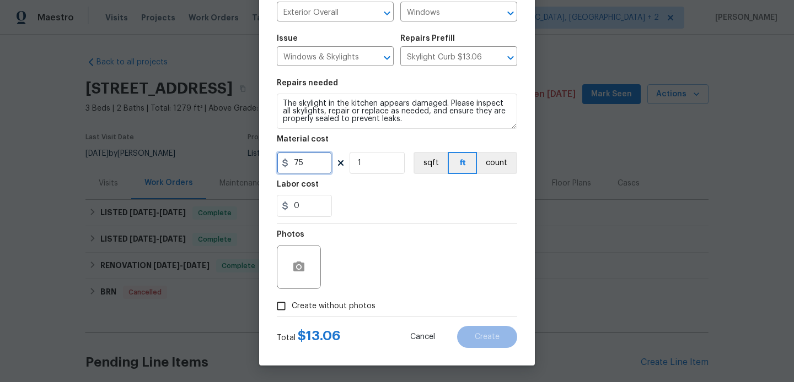
type input "75"
click at [320, 307] on span "Create without photos" at bounding box center [334, 307] width 84 height 12
click at [292, 307] on input "Create without photos" at bounding box center [281, 306] width 21 height 21
checkbox input "true"
click at [448, 263] on textarea at bounding box center [423, 267] width 187 height 44
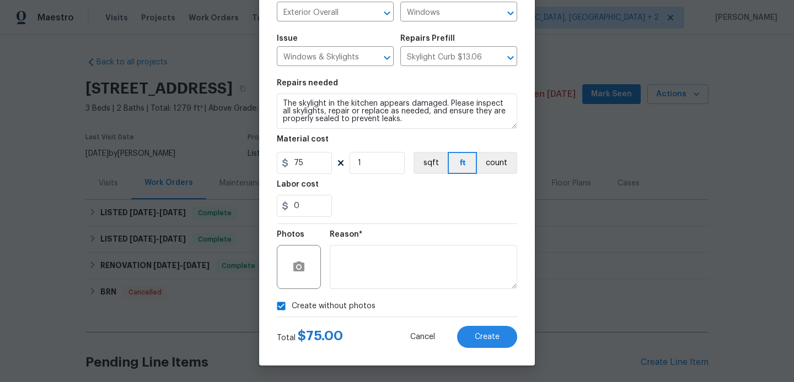
click at [494, 349] on div "Create Line Item Repair Upgrade BRN Area Exterior Overall ​ Feature Windows ​ I…" at bounding box center [397, 144] width 276 height 441
click at [489, 335] on span "Create" at bounding box center [487, 337] width 25 height 8
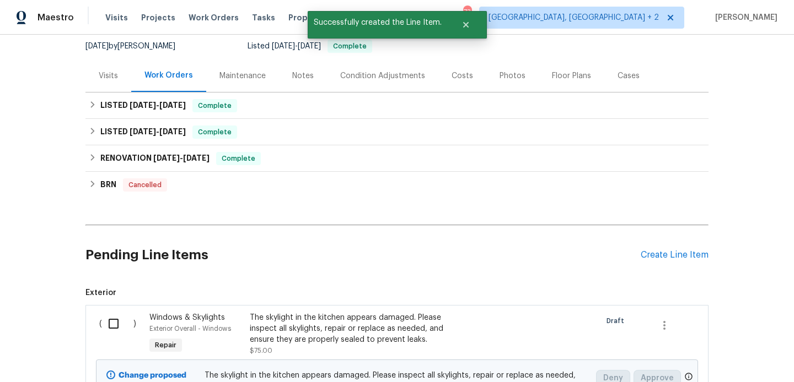
scroll to position [229, 0]
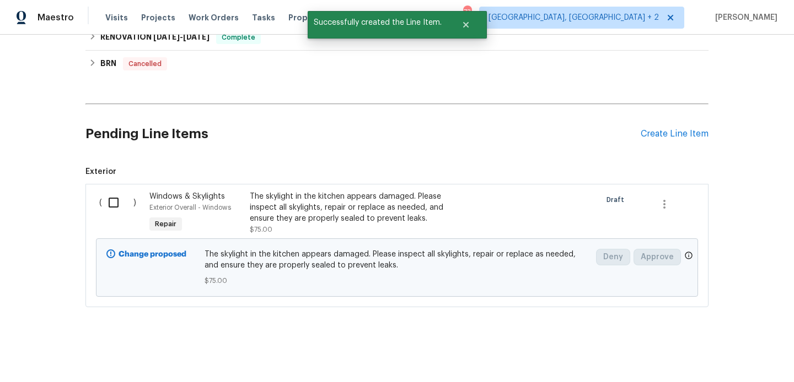
click at [107, 203] on input "checkbox" at bounding box center [117, 202] width 31 height 23
checkbox input "true"
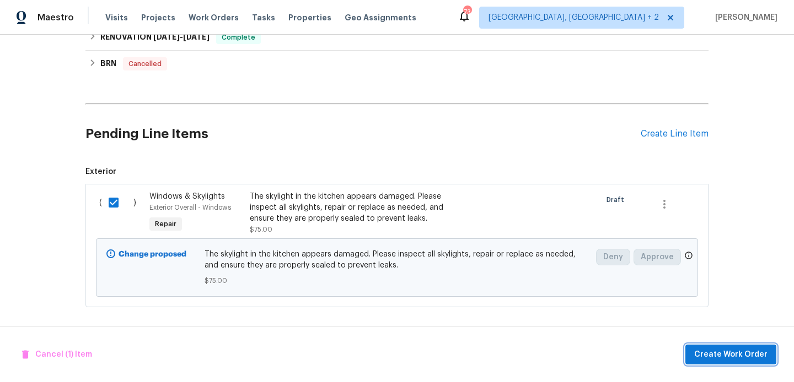
click at [709, 346] on button "Create Work Order" at bounding box center [730, 355] width 91 height 20
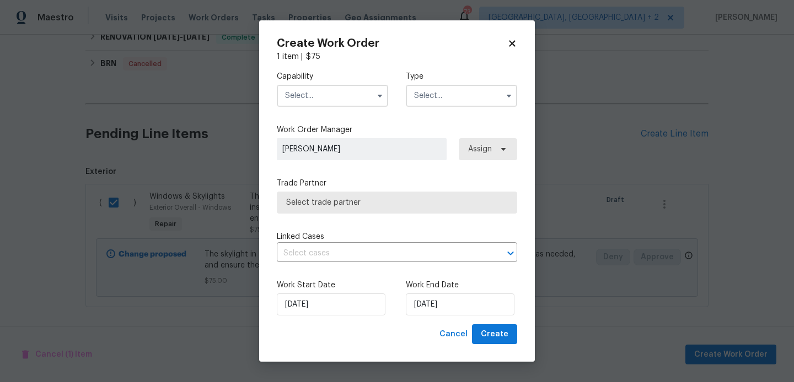
click at [344, 87] on input "text" at bounding box center [332, 96] width 111 height 22
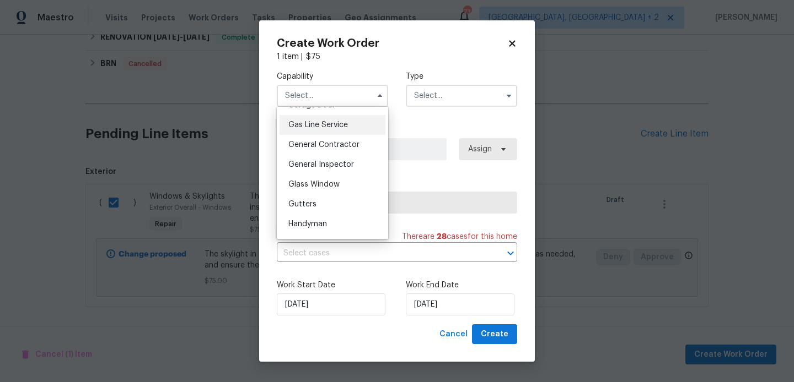
scroll to position [520, 0]
click at [327, 208] on span "Handyman" at bounding box center [307, 206] width 39 height 8
type input "Handyman"
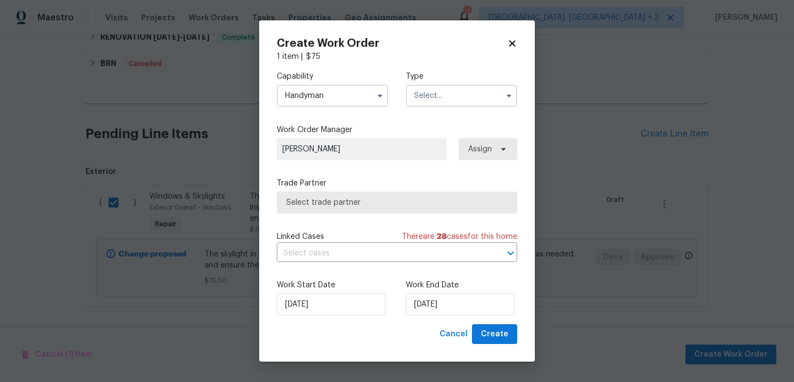
click at [444, 91] on input "text" at bounding box center [461, 96] width 111 height 22
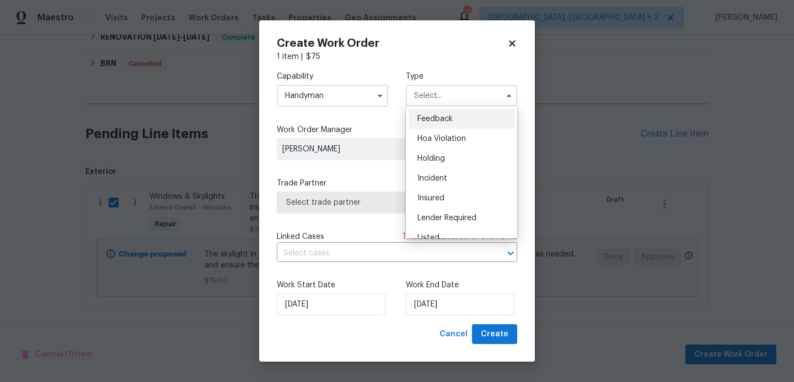
click at [446, 118] on span "Feedback" at bounding box center [434, 119] width 35 height 8
type input "Feedback"
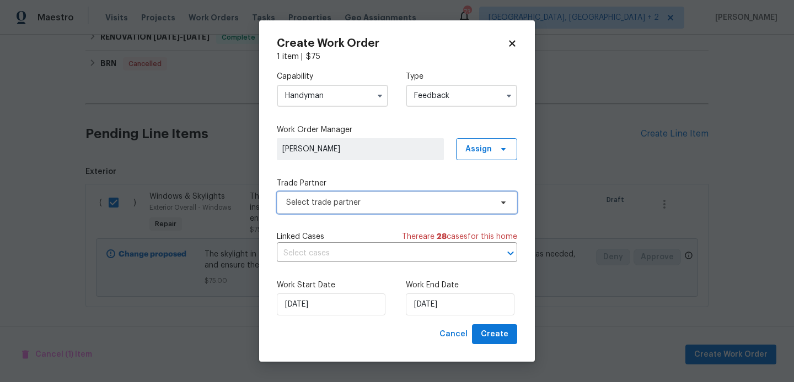
click at [333, 199] on span "Select trade partner" at bounding box center [389, 202] width 206 height 11
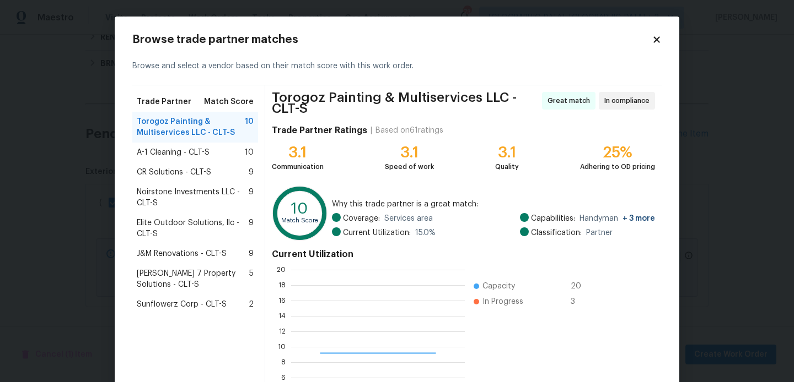
scroll to position [154, 174]
click at [186, 190] on span "Noirstone Investments LLC - CLT-S" at bounding box center [193, 198] width 112 height 22
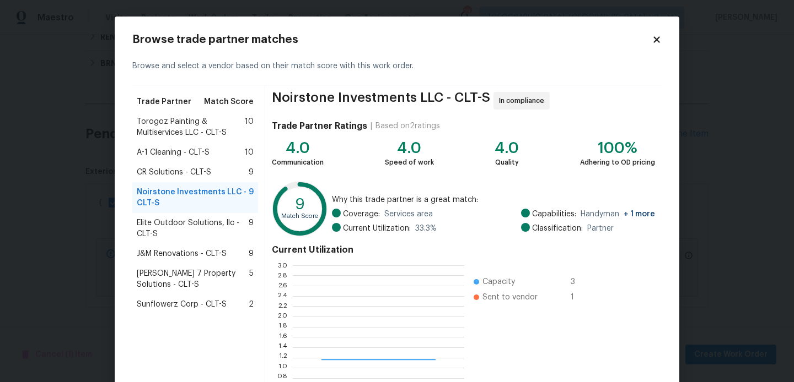
scroll to position [154, 171]
click at [177, 150] on span "A-1 Cleaning - CLT-S" at bounding box center [173, 152] width 73 height 11
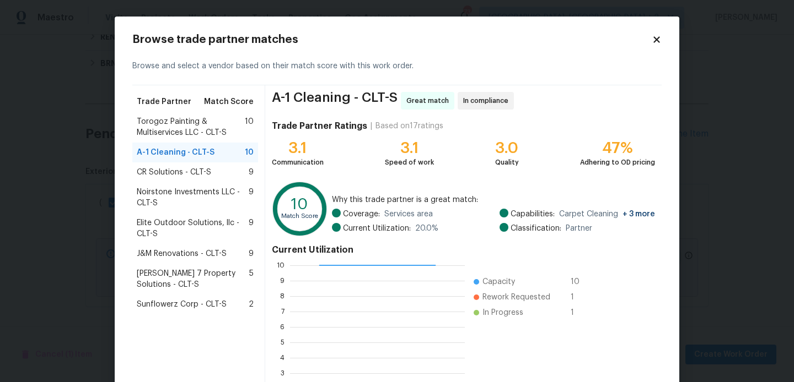
scroll to position [104, 0]
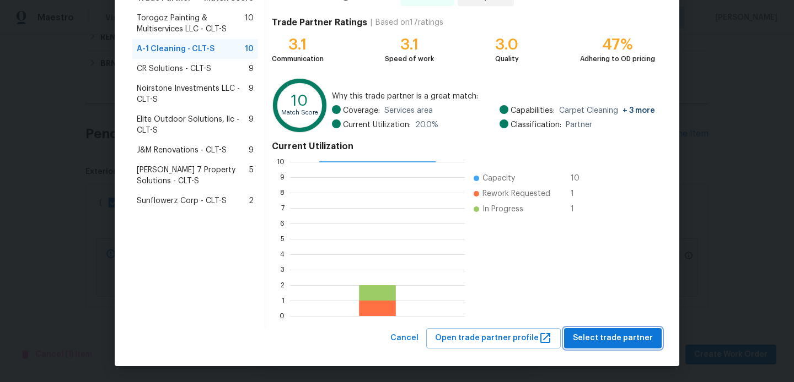
click at [637, 347] on button "Select trade partner" at bounding box center [613, 338] width 98 height 20
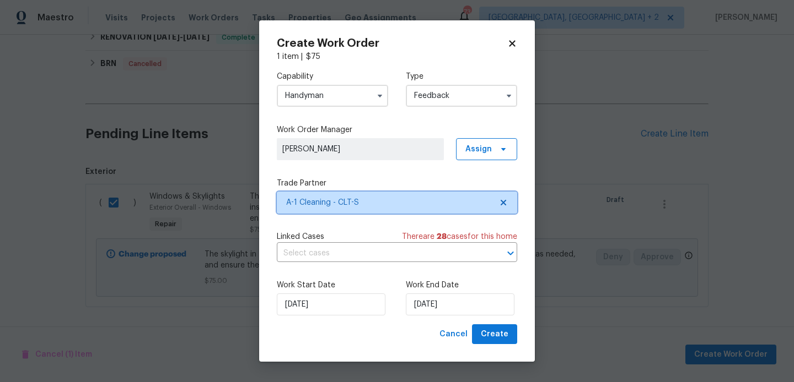
scroll to position [0, 0]
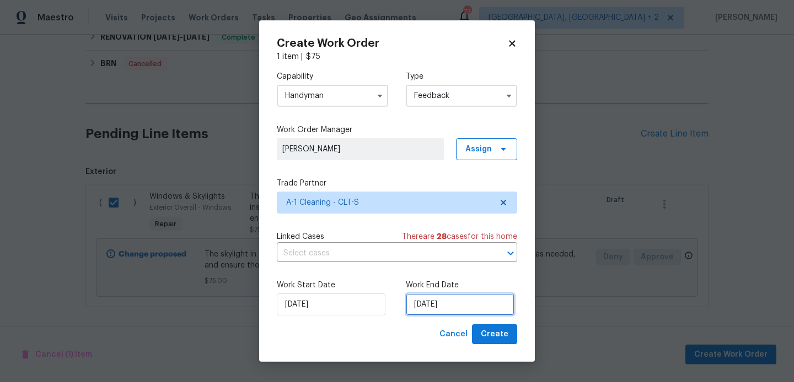
click at [438, 295] on input "15/08/2025" at bounding box center [460, 305] width 109 height 22
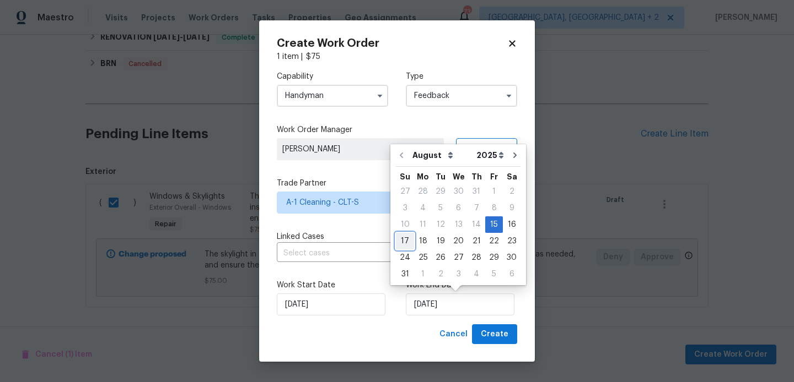
click at [406, 240] on div "17" at bounding box center [405, 241] width 18 height 15
type input "17/08/2025"
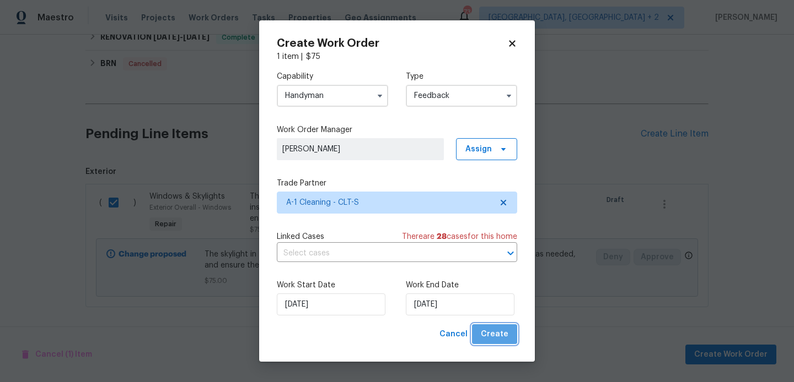
click at [516, 339] on button "Create" at bounding box center [494, 335] width 45 height 20
checkbox input "false"
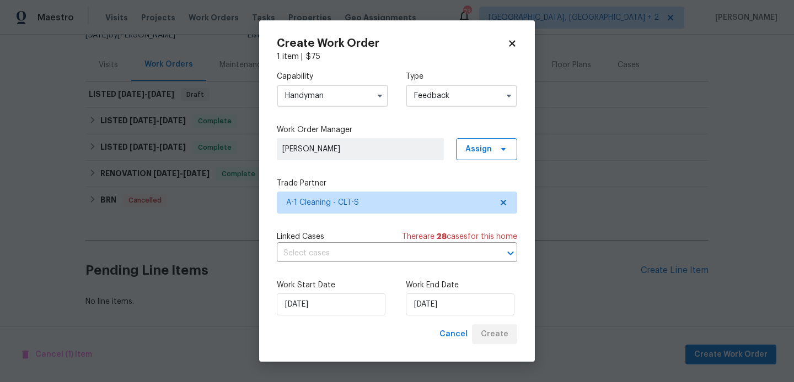
scroll to position [118, 0]
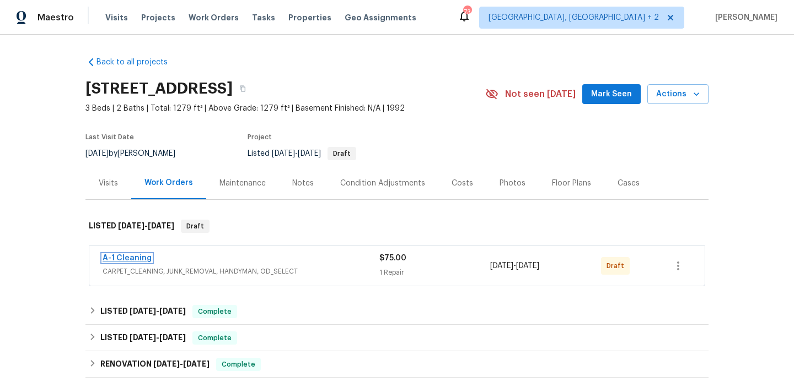
click at [135, 260] on link "A-1 Cleaning" at bounding box center [127, 259] width 49 height 8
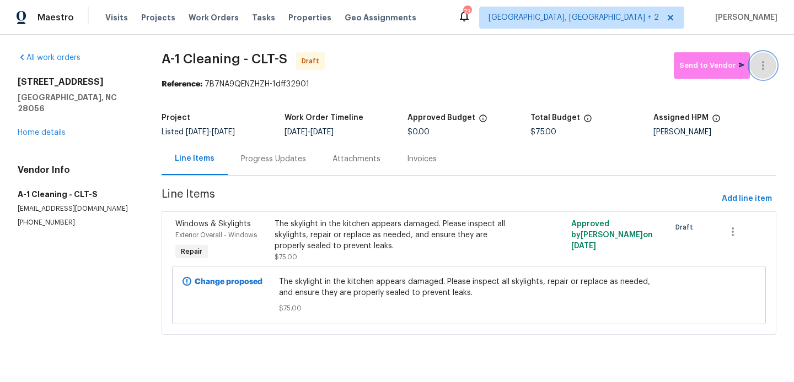
click at [766, 57] on button "button" at bounding box center [763, 65] width 26 height 26
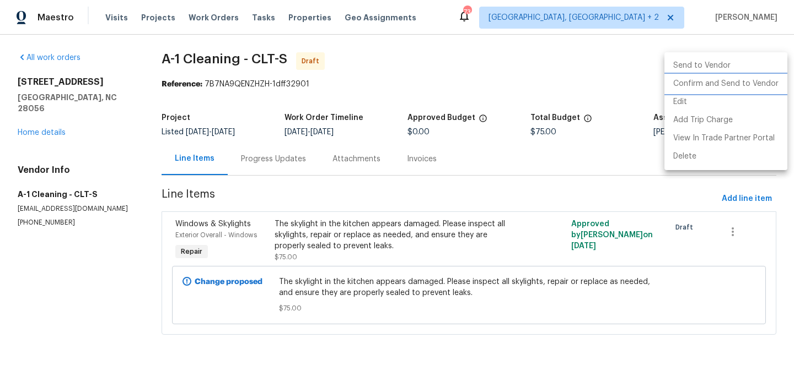
click at [760, 88] on li "Confirm and Send to Vendor" at bounding box center [725, 84] width 123 height 18
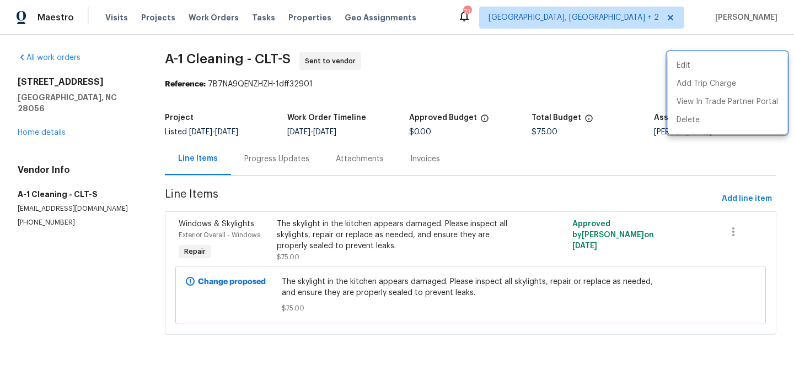
click at [274, 156] on div at bounding box center [397, 191] width 794 height 382
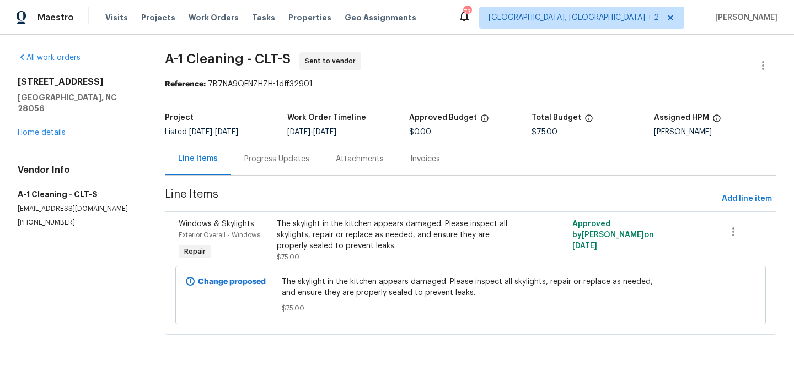
click at [274, 156] on div "Progress Updates" at bounding box center [276, 159] width 65 height 11
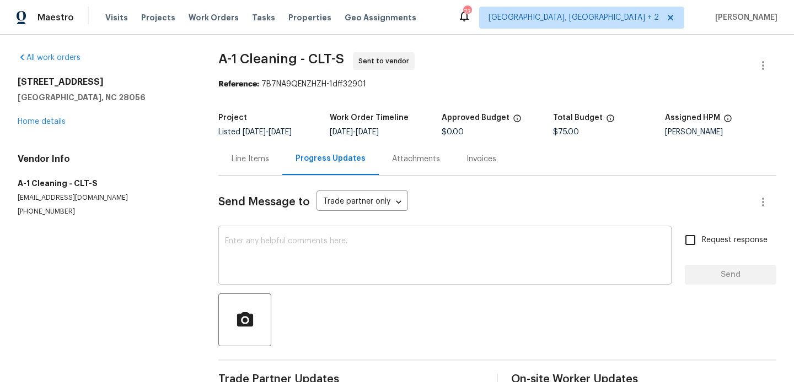
click at [327, 258] on textarea at bounding box center [445, 257] width 440 height 39
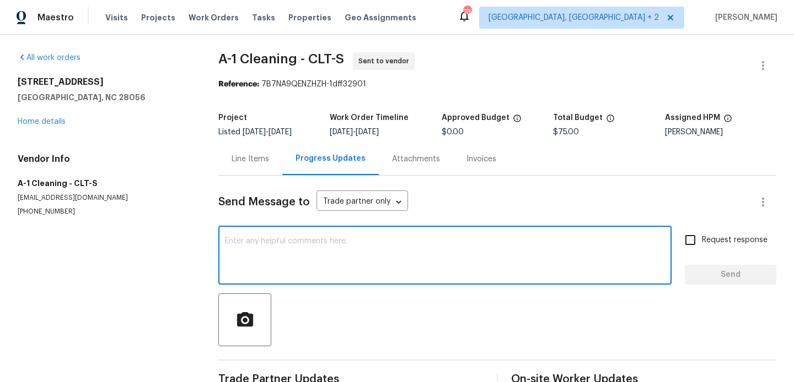
paste textarea "Hi, this is Blessida with Opendoor. I’m confirming you received the WO for the …"
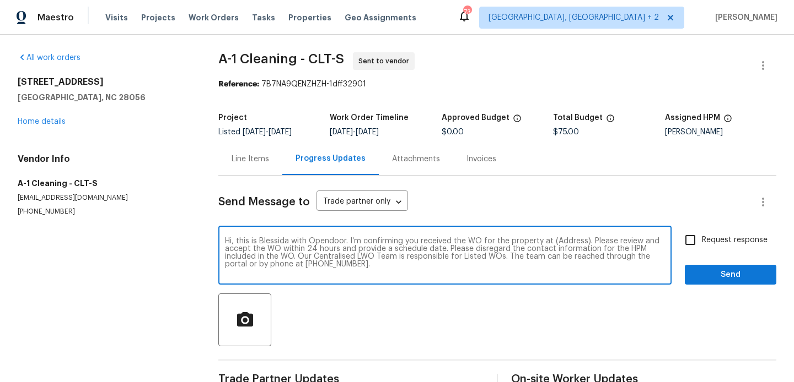
click at [570, 250] on textarea "Hi, this is Blessida with Opendoor. I’m confirming you received the WO for the …" at bounding box center [445, 257] width 440 height 39
paste textarea "[STREET_ADDRESS]"
type textarea "Hi, this is Blessida with Opendoor. I’m confirming you received the WO for the …"
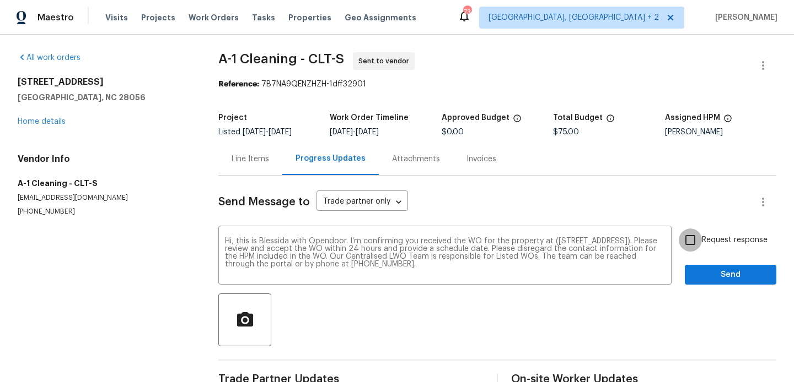
click at [683, 242] on input "Request response" at bounding box center [689, 240] width 23 height 23
checkbox input "true"
click at [704, 269] on span "Send" at bounding box center [730, 275] width 74 height 14
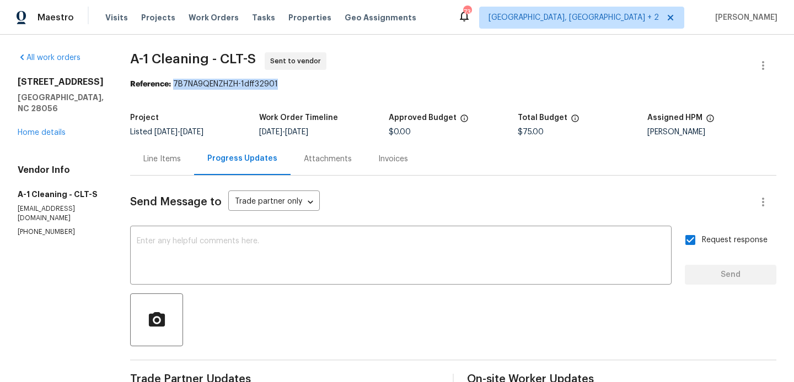
drag, startPoint x: 166, startPoint y: 87, endPoint x: 353, endPoint y: 87, distance: 186.3
click at [353, 87] on div "Reference: 7B7NA9QENZHZH-1dff32901" at bounding box center [453, 84] width 646 height 11
copy div "7B7NA9QENZHZH-1dff32901"
drag, startPoint x: 120, startPoint y: 59, endPoint x: 201, endPoint y: 60, distance: 81.0
click at [201, 60] on div "All work orders [STREET_ADDRESS] Home details Vendor Info A-1 Cleaning - CLT-S …" at bounding box center [397, 266] width 794 height 462
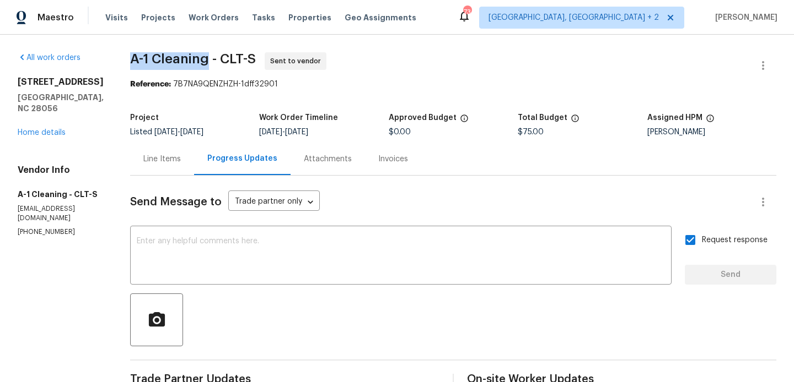
copy span "A-1 Cleaning"
click at [26, 133] on link "Home details" at bounding box center [42, 133] width 48 height 8
